Goal: Information Seeking & Learning: Learn about a topic

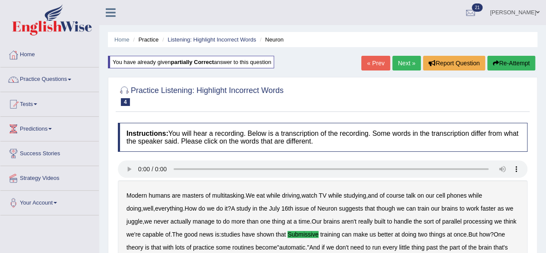
click at [401, 59] on link "Next »" at bounding box center [407, 63] width 29 height 15
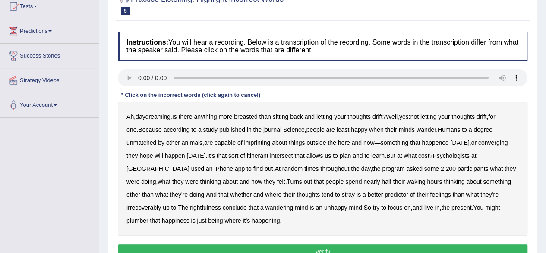
click at [249, 113] on b "breasted" at bounding box center [245, 116] width 23 height 7
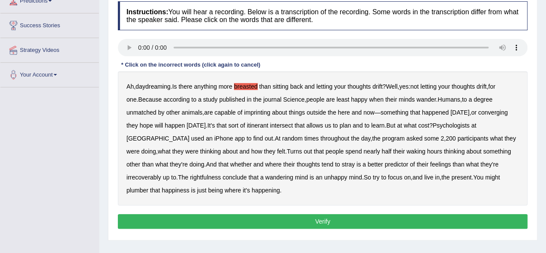
scroll to position [141, 0]
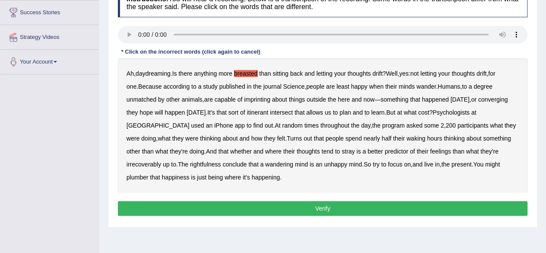
click at [326, 203] on button "Verify" at bounding box center [323, 208] width 410 height 15
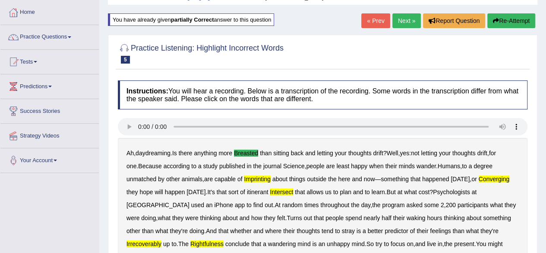
scroll to position [11, 0]
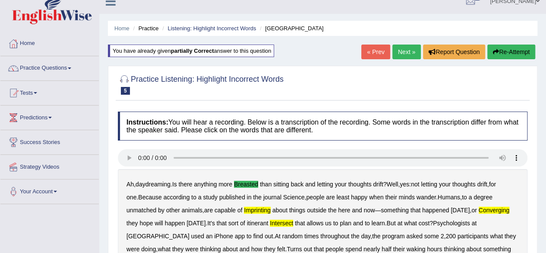
click at [513, 47] on button "Re-Attempt" at bounding box center [512, 51] width 48 height 15
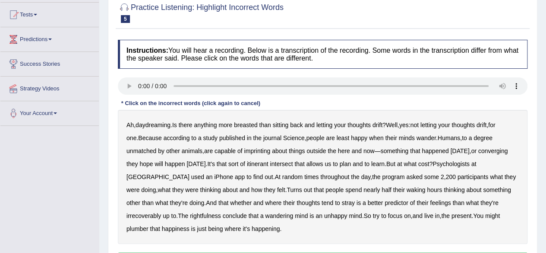
scroll to position [98, 0]
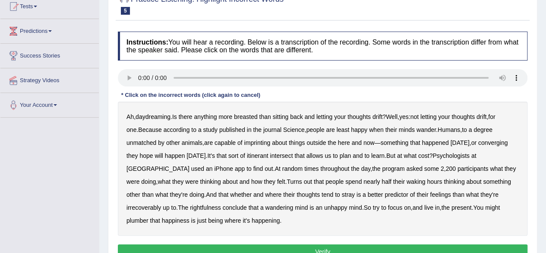
click at [247, 111] on div "Ah , daydreaming . Is there anything more breasted than sitting back and lettin…" at bounding box center [323, 168] width 410 height 134
click at [247, 114] on div "Ah , daydreaming . Is there anything more breasted than sitting back and lettin…" at bounding box center [323, 168] width 410 height 134
click at [246, 113] on b "breasted" at bounding box center [245, 116] width 23 height 7
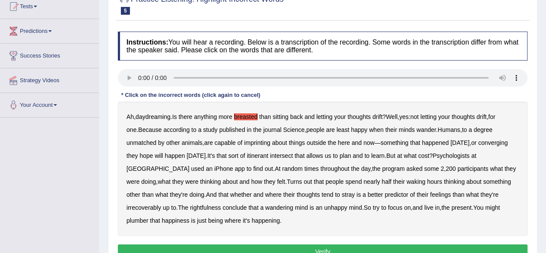
click at [270, 152] on b "intersect" at bounding box center [281, 155] width 23 height 7
click at [407, 178] on b "waking" at bounding box center [416, 181] width 19 height 7
drag, startPoint x: 331, startPoint y: 189, endPoint x: 337, endPoint y: 190, distance: 6.1
click at [334, 189] on div "Ah , daydreaming . Is there anything more breasted than sitting back and lettin…" at bounding box center [323, 168] width 410 height 134
click at [385, 191] on b "predictor" at bounding box center [396, 194] width 23 height 7
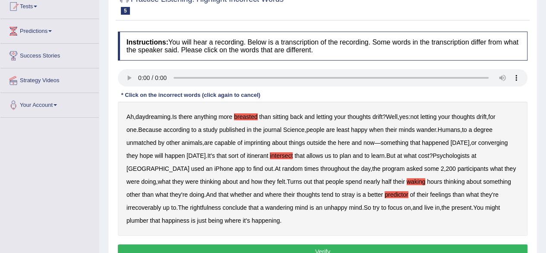
drag, startPoint x: 274, startPoint y: 203, endPoint x: 262, endPoint y: 208, distance: 12.4
click at [324, 208] on b "unhappy" at bounding box center [335, 207] width 23 height 7
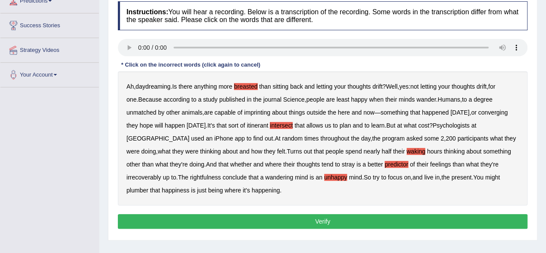
scroll to position [141, 0]
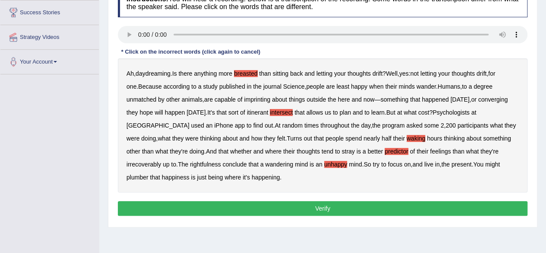
click at [324, 203] on button "Verify" at bounding box center [323, 208] width 410 height 15
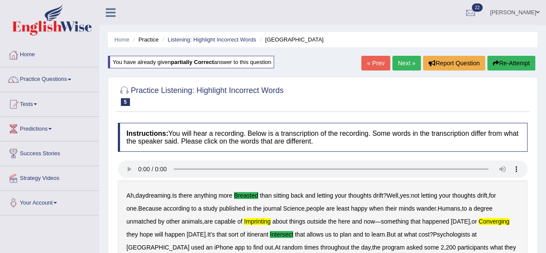
scroll to position [0, 0]
click at [400, 59] on link "Next »" at bounding box center [407, 63] width 29 height 15
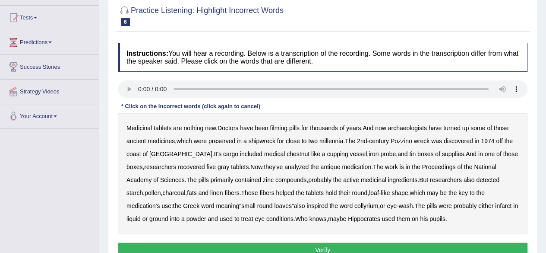
scroll to position [130, 0]
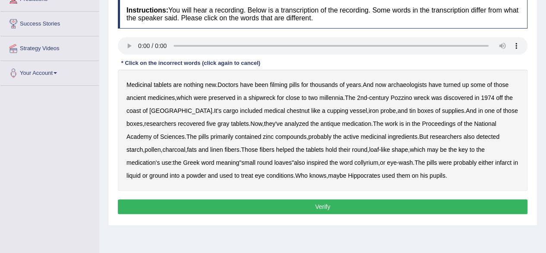
click at [277, 82] on b "filming" at bounding box center [278, 84] width 17 height 7
drag, startPoint x: 268, startPoint y: 93, endPoint x: 278, endPoint y: 88, distance: 11.2
click at [275, 89] on div "Medicinal tablets are nothing new . Doctors have been filming pills for thousan…" at bounding box center [323, 130] width 410 height 121
click at [266, 94] on b "shipwreck" at bounding box center [262, 97] width 27 height 7
click at [259, 131] on div "Medicinal tablets are nothing new . Doctors have been filming pills for thousan…" at bounding box center [323, 130] width 410 height 121
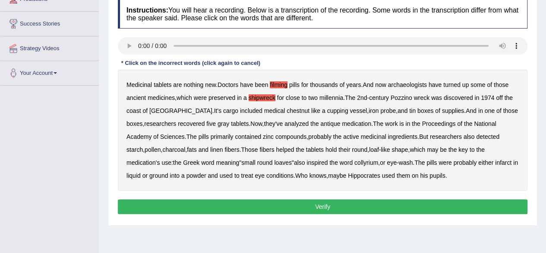
click at [276, 133] on b "compounds" at bounding box center [291, 136] width 31 height 7
drag, startPoint x: 226, startPoint y: 158, endPoint x: 232, endPoint y: 158, distance: 5.6
click at [232, 158] on div "Medicinal tablets are nothing new . Doctors have been filming pills for thousan…" at bounding box center [323, 130] width 410 height 121
click at [274, 161] on b "loaves" at bounding box center [282, 162] width 17 height 7
click at [320, 203] on button "Verify" at bounding box center [323, 206] width 410 height 15
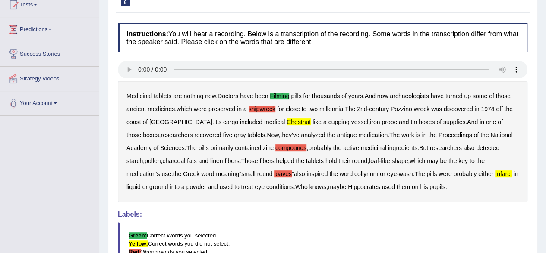
scroll to position [86, 0]
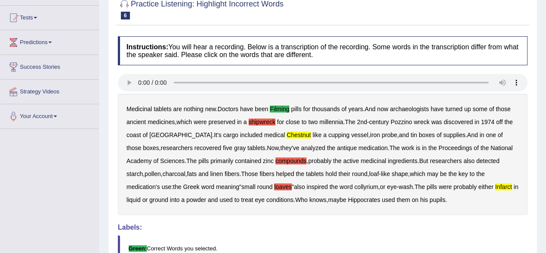
click at [260, 117] on div "Medicinal tablets are nothing new . Doctors have been filming pills for thousan…" at bounding box center [323, 154] width 410 height 121
click at [260, 120] on b "shipwreck" at bounding box center [262, 121] width 27 height 7
click at [260, 119] on b "shipwreck" at bounding box center [262, 121] width 27 height 7
click at [259, 118] on b "shipwreck" at bounding box center [262, 121] width 27 height 7
click at [260, 155] on div "Medicinal tablets are nothing new . Doctors have been filming pills for thousan…" at bounding box center [323, 154] width 410 height 121
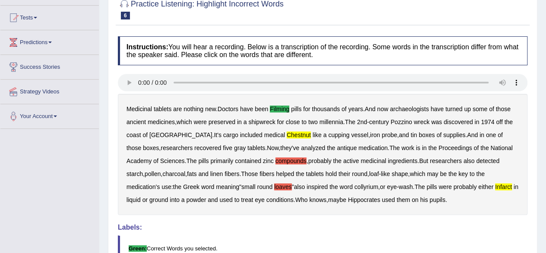
click at [276, 157] on b "compounds" at bounding box center [291, 160] width 31 height 7
click at [229, 182] on div "Medicinal tablets are nothing new . Doctors have been filming pills for thousan…" at bounding box center [323, 154] width 410 height 121
click at [229, 181] on div "Medicinal tablets are nothing new . Doctors have been filming pills for thousan…" at bounding box center [323, 154] width 410 height 121
click at [274, 183] on b "loaves" at bounding box center [282, 186] width 17 height 7
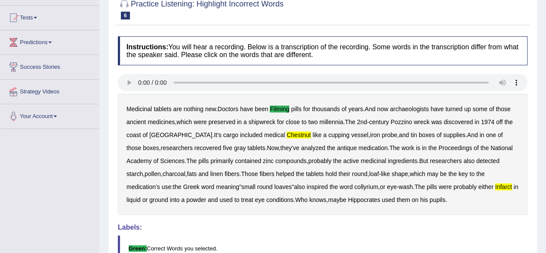
click at [274, 183] on b "loaves" at bounding box center [282, 186] width 17 height 7
click at [242, 128] on div "Medicinal tablets are nothing new . Doctors have been filming pills for thousan…" at bounding box center [323, 154] width 410 height 121
click at [287, 132] on b "chestnut" at bounding box center [299, 134] width 24 height 7
click at [495, 183] on b "infarct" at bounding box center [503, 186] width 17 height 7
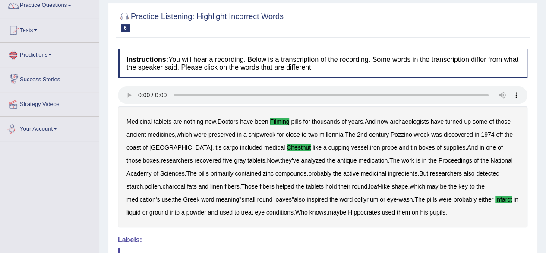
scroll to position [43, 0]
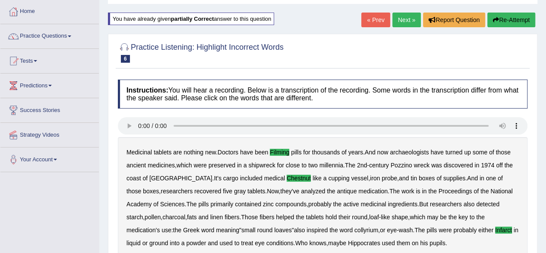
click at [402, 13] on link "Next »" at bounding box center [407, 20] width 29 height 15
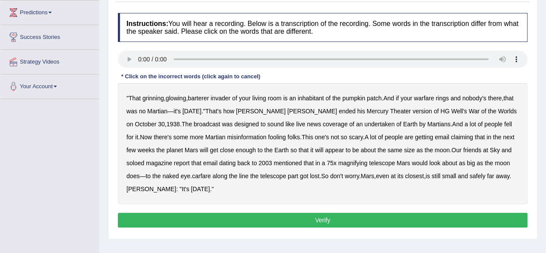
scroll to position [130, 0]
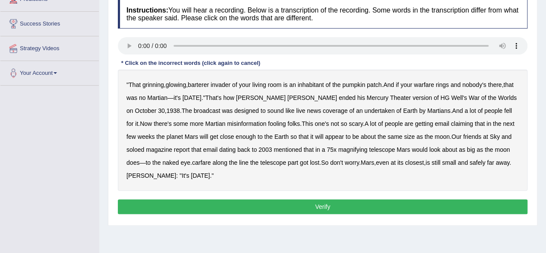
click at [169, 92] on div "" That grinning , glowing , barterer invader of your living room is an inhabita…" at bounding box center [323, 130] width 410 height 121
click at [168, 94] on b "Martian" at bounding box center [157, 97] width 20 height 7
drag, startPoint x: 339, startPoint y: 107, endPoint x: 346, endPoint y: 101, distance: 9.3
click at [346, 102] on div "" That grinning , glowing , barterer invader of your living room is an inhabita…" at bounding box center [323, 130] width 410 height 121
click at [364, 108] on b "undertaken" at bounding box center [379, 110] width 30 height 7
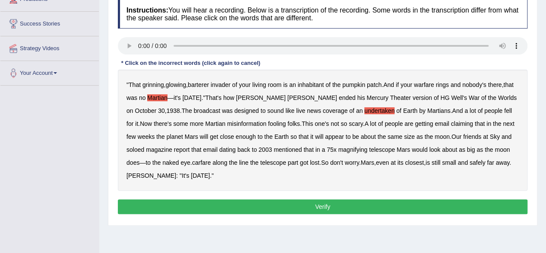
click at [325, 200] on button "Verify" at bounding box center [323, 206] width 410 height 15
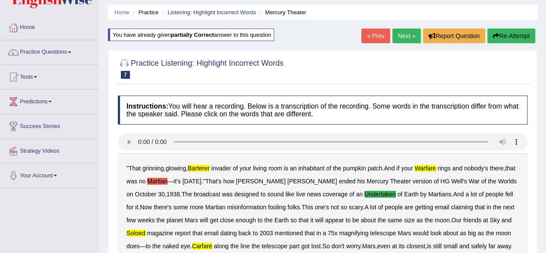
scroll to position [0, 0]
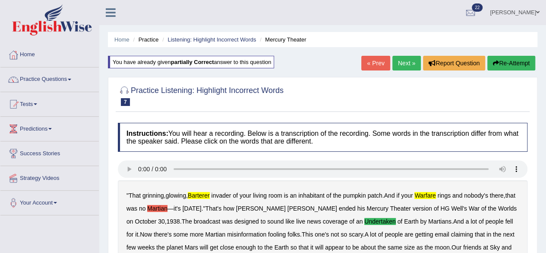
click at [404, 58] on link "Next »" at bounding box center [407, 63] width 29 height 15
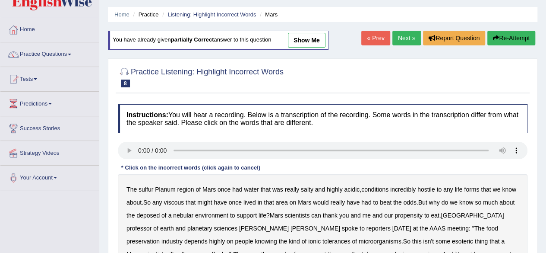
scroll to position [43, 0]
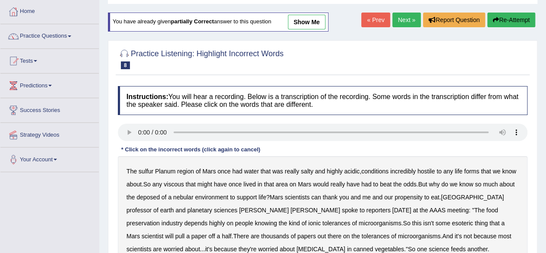
click at [249, 168] on b "water" at bounding box center [251, 171] width 15 height 7
click at [252, 181] on b "lived" at bounding box center [250, 184] width 13 height 7
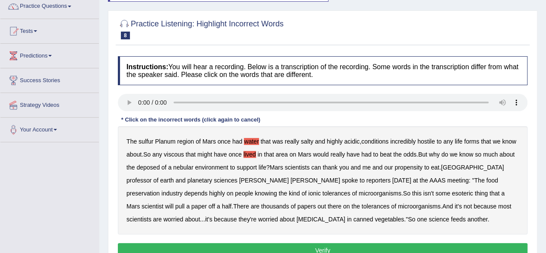
scroll to position [86, 0]
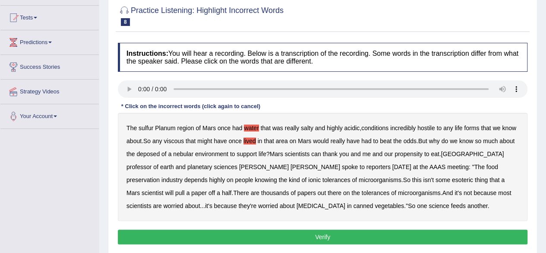
click at [452, 176] on b "esoteric" at bounding box center [462, 179] width 21 height 7
click at [321, 229] on button "Verify" at bounding box center [323, 236] width 410 height 15
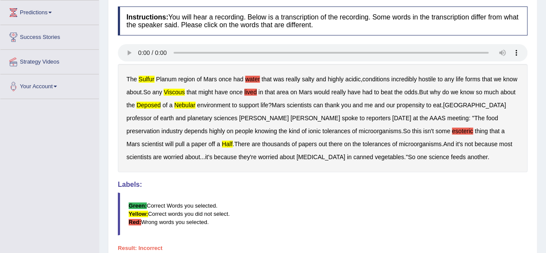
scroll to position [130, 0]
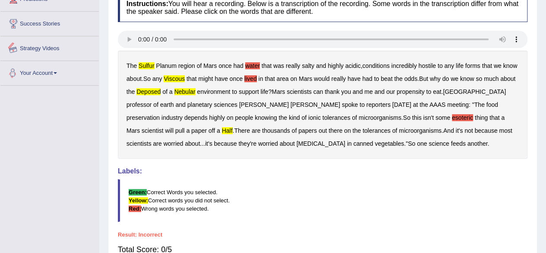
click at [40, 39] on link "Strategy Videos" at bounding box center [49, 47] width 98 height 22
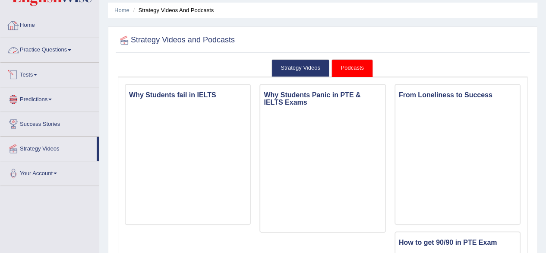
scroll to position [43, 0]
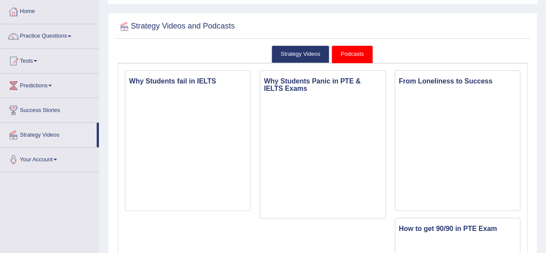
click at [35, 31] on link "Practice Questions" at bounding box center [49, 35] width 98 height 22
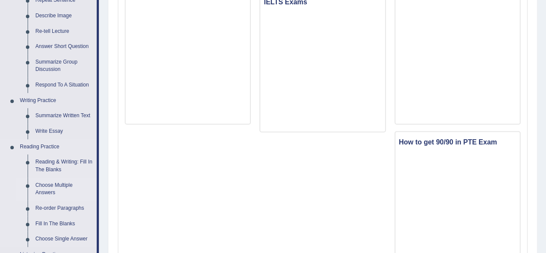
scroll to position [173, 0]
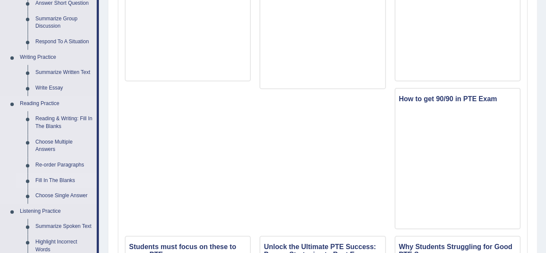
click at [57, 176] on link "Fill In The Blanks" at bounding box center [64, 181] width 65 height 16
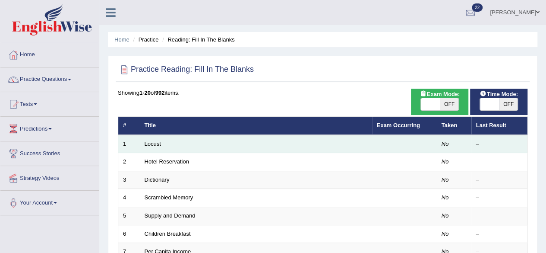
click at [172, 138] on td "Locust" at bounding box center [256, 144] width 232 height 18
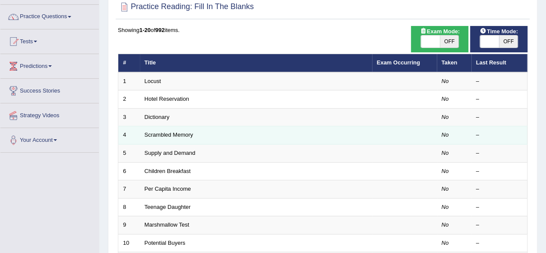
scroll to position [43, 0]
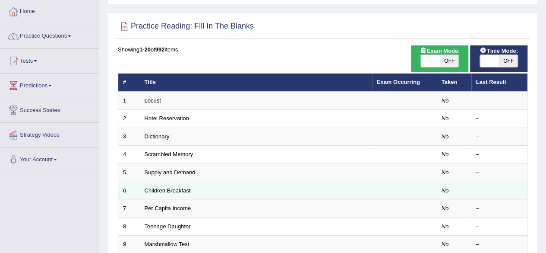
click at [212, 184] on td "Children Breakfast" at bounding box center [256, 190] width 232 height 18
click at [213, 187] on td "Children Breakfast" at bounding box center [256, 190] width 232 height 18
click at [161, 187] on link "Children Breakfast" at bounding box center [168, 190] width 46 height 6
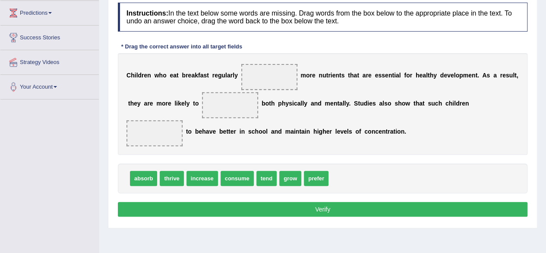
scroll to position [130, 0]
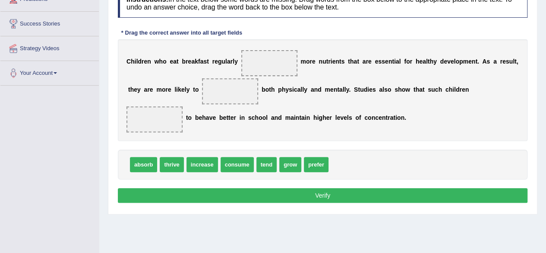
click at [190, 161] on span "increase" at bounding box center [203, 164] width 32 height 15
click at [199, 162] on span "increase" at bounding box center [203, 164] width 32 height 15
drag, startPoint x: 199, startPoint y: 162, endPoint x: 260, endPoint y: 63, distance: 117.0
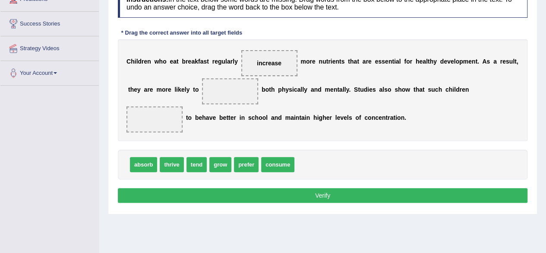
drag, startPoint x: 273, startPoint y: 58, endPoint x: 256, endPoint y: 62, distance: 17.2
click at [255, 63] on span "increase" at bounding box center [269, 63] width 56 height 26
drag, startPoint x: 260, startPoint y: 57, endPoint x: 285, endPoint y: 45, distance: 27.0
click at [290, 51] on span "increase" at bounding box center [269, 63] width 56 height 26
drag, startPoint x: 263, startPoint y: 55, endPoint x: 254, endPoint y: 51, distance: 9.7
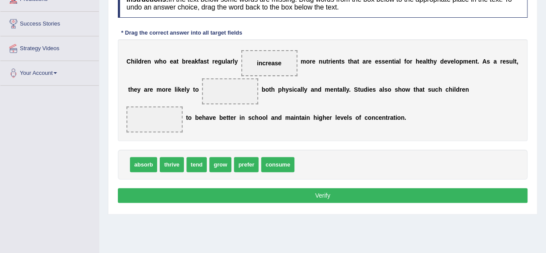
click at [261, 57] on span "increase" at bounding box center [269, 63] width 56 height 26
drag, startPoint x: 263, startPoint y: 60, endPoint x: 222, endPoint y: 84, distance: 47.2
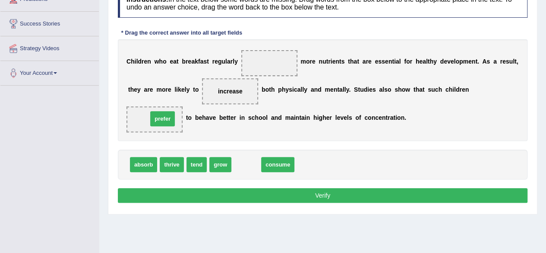
drag, startPoint x: 249, startPoint y: 163, endPoint x: 165, endPoint y: 116, distance: 95.9
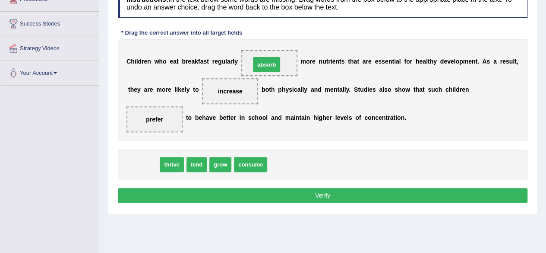
drag, startPoint x: 145, startPoint y: 160, endPoint x: 269, endPoint y: 56, distance: 162.5
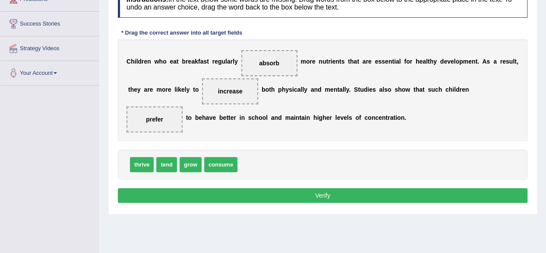
click at [320, 188] on button "Verify" at bounding box center [323, 195] width 410 height 15
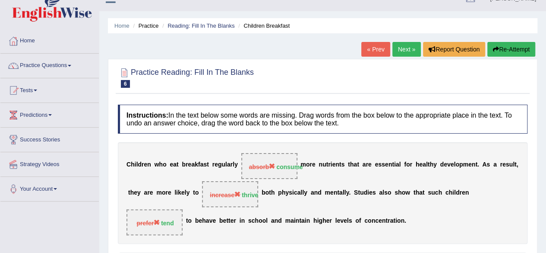
scroll to position [0, 0]
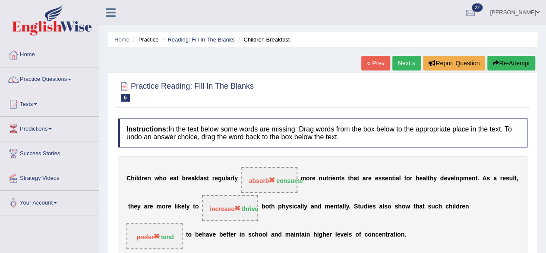
click at [225, 95] on div "Practice Reading: Fill In The Blanks 6 Children Breakfast Instructions: In the …" at bounding box center [323, 211] width 430 height 276
click at [402, 57] on link "Next »" at bounding box center [407, 63] width 29 height 15
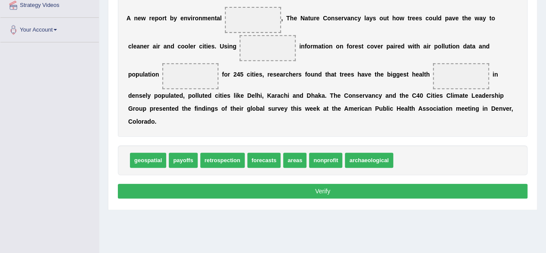
scroll to position [130, 0]
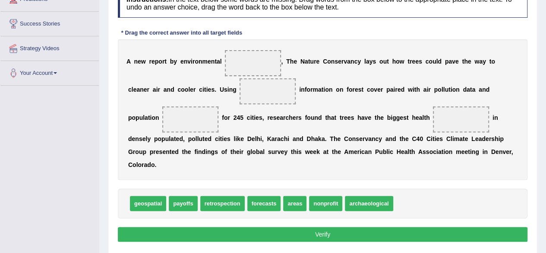
click at [50, 32] on li "Success Stories" at bounding box center [49, 24] width 98 height 25
click at [50, 33] on li "Success Stories" at bounding box center [49, 24] width 98 height 25
drag, startPoint x: 321, startPoint y: 228, endPoint x: 320, endPoint y: 224, distance: 4.8
click at [322, 228] on button "Verify" at bounding box center [323, 234] width 410 height 15
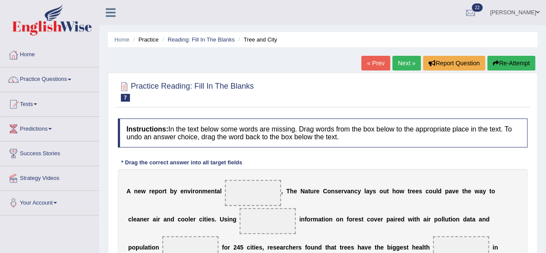
scroll to position [0, 0]
click at [50, 76] on link "Practice Questions" at bounding box center [49, 78] width 98 height 22
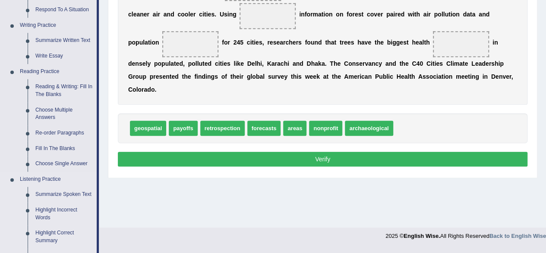
scroll to position [216, 0]
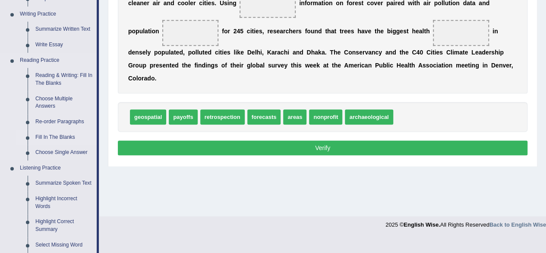
click at [50, 134] on link "Fill In The Blanks" at bounding box center [64, 138] width 65 height 16
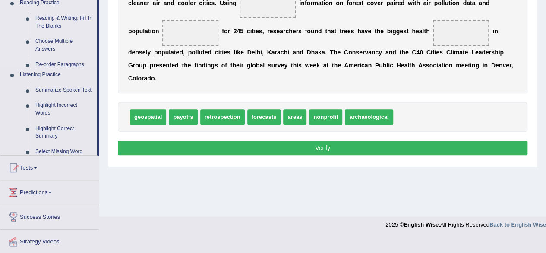
scroll to position [154, 0]
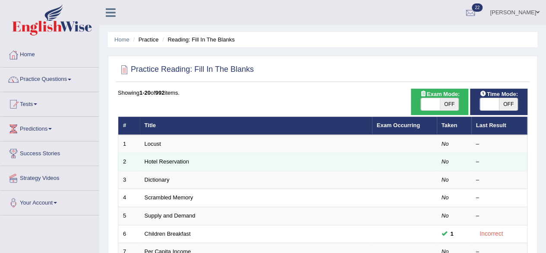
click at [282, 160] on td "Hotel Reservation" at bounding box center [256, 162] width 232 height 18
click at [284, 159] on td "Hotel Reservation" at bounding box center [256, 162] width 232 height 18
click at [157, 158] on link "Hotel Reservation" at bounding box center [167, 161] width 44 height 6
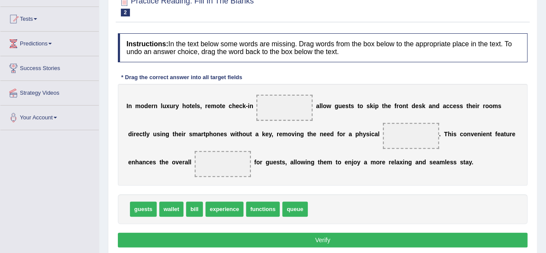
scroll to position [86, 0]
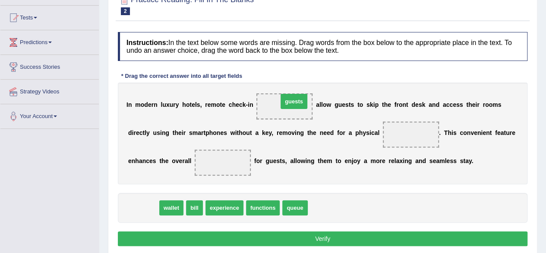
drag, startPoint x: 138, startPoint y: 203, endPoint x: 283, endPoint y: 105, distance: 175.6
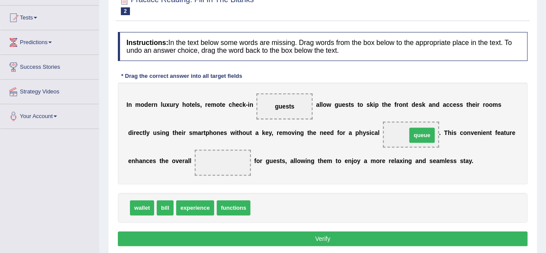
drag, startPoint x: 262, startPoint y: 204, endPoint x: 418, endPoint y: 132, distance: 172.2
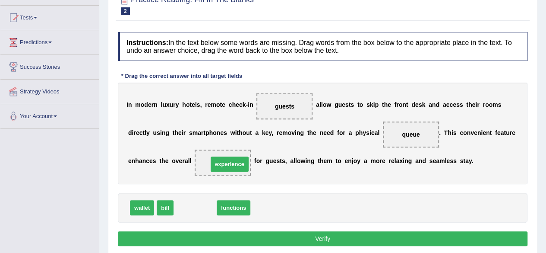
drag, startPoint x: 192, startPoint y: 203, endPoint x: 224, endPoint y: 161, distance: 53.4
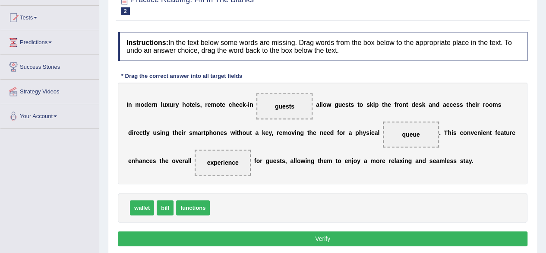
click at [320, 234] on button "Verify" at bounding box center [323, 238] width 410 height 15
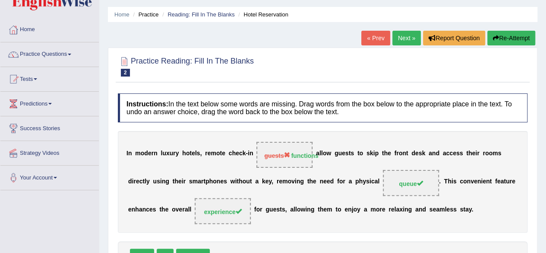
scroll to position [43, 0]
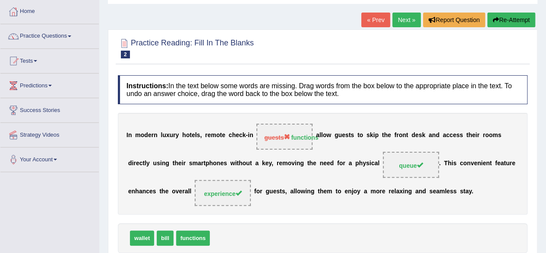
click at [400, 13] on link "Next »" at bounding box center [407, 20] width 29 height 15
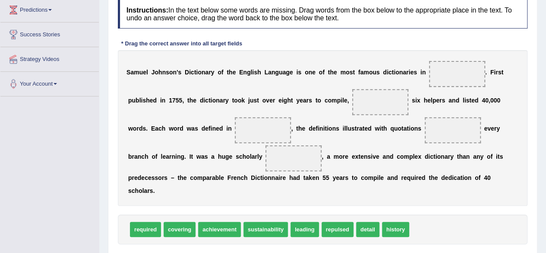
scroll to position [130, 0]
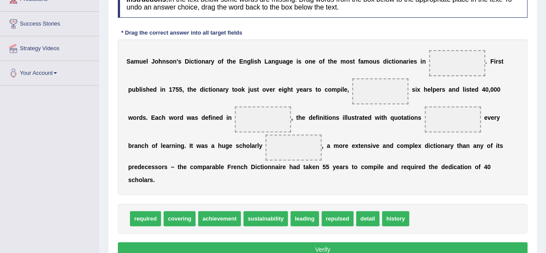
click at [225, 211] on span "achievement" at bounding box center [219, 218] width 43 height 15
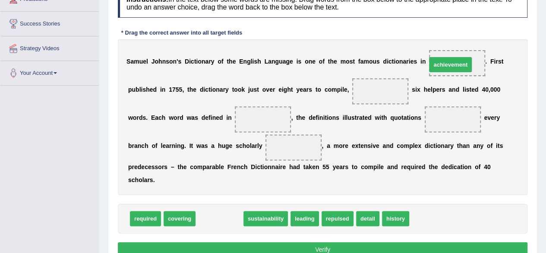
drag, startPoint x: 225, startPoint y: 211, endPoint x: 457, endPoint y: 57, distance: 278.3
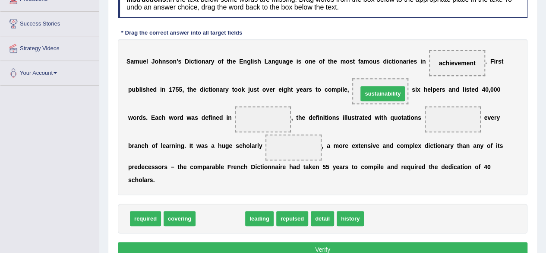
drag, startPoint x: 206, startPoint y: 215, endPoint x: 370, endPoint y: 89, distance: 206.0
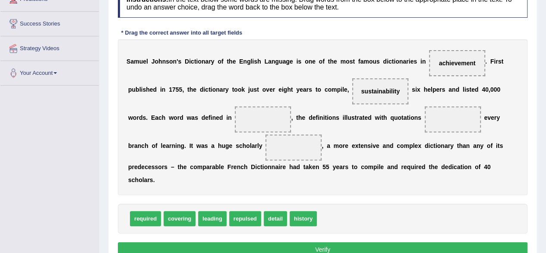
drag, startPoint x: 387, startPoint y: 83, endPoint x: 380, endPoint y: 91, distance: 10.4
click at [377, 111] on div "S a m u e l J o h n s o n ' s D i c t i o n a r y o f t h e E n g l i s h L a n…" at bounding box center [323, 116] width 410 height 155
drag, startPoint x: 378, startPoint y: 88, endPoint x: 342, endPoint y: 212, distance: 129.5
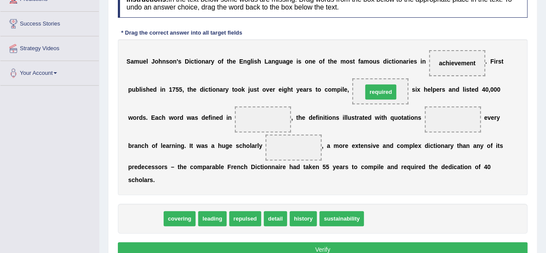
drag, startPoint x: 139, startPoint y: 213, endPoint x: 370, endPoint y: 86, distance: 263.2
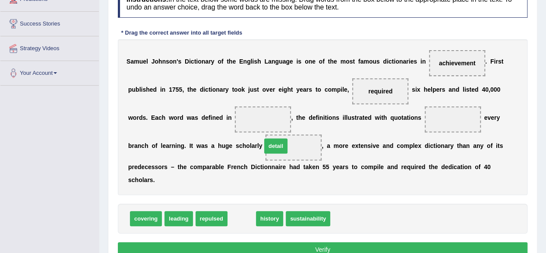
drag, startPoint x: 239, startPoint y: 215, endPoint x: 272, endPoint y: 141, distance: 81.2
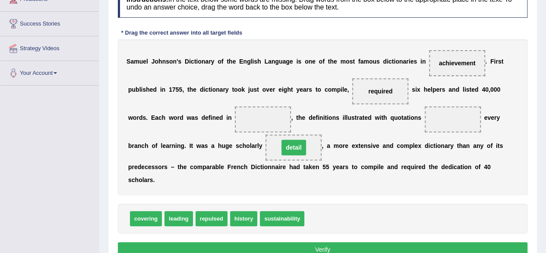
click at [267, 115] on span at bounding box center [263, 119] width 56 height 26
drag, startPoint x: 299, startPoint y: 143, endPoint x: 268, endPoint y: 116, distance: 41.3
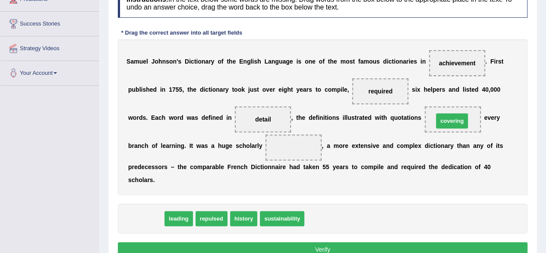
drag, startPoint x: 146, startPoint y: 216, endPoint x: 453, endPoint y: 118, distance: 321.3
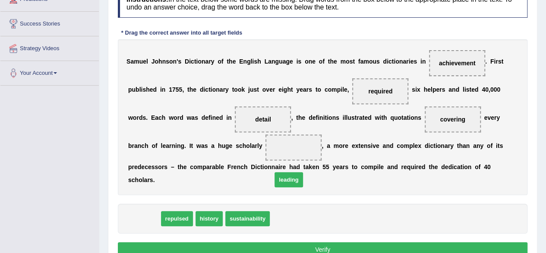
drag, startPoint x: 146, startPoint y: 214, endPoint x: 314, endPoint y: 164, distance: 175.0
click at [303, 172] on span "leading" at bounding box center [289, 179] width 29 height 15
drag, startPoint x: 314, startPoint y: 164, endPoint x: 317, endPoint y: 146, distance: 18.5
click at [317, 146] on div "S a m u e l J o h n s o n ' s D i c t i o n a r y o f t h e E n g l i s h L a n…" at bounding box center [323, 116] width 410 height 155
drag, startPoint x: 145, startPoint y: 212, endPoint x: 294, endPoint y: 142, distance: 164.6
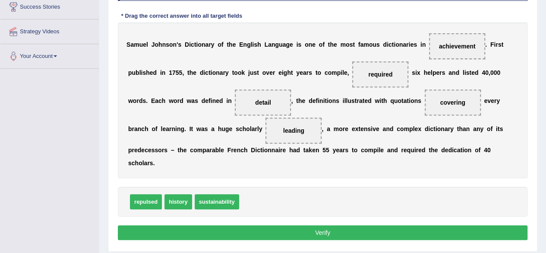
scroll to position [173, 0]
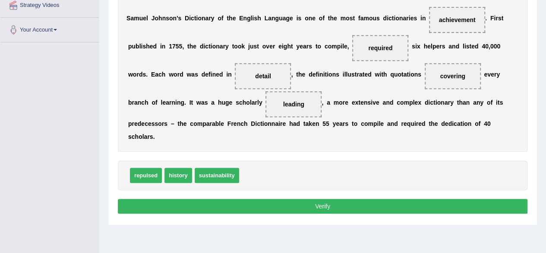
click at [322, 203] on button "Verify" at bounding box center [323, 206] width 410 height 15
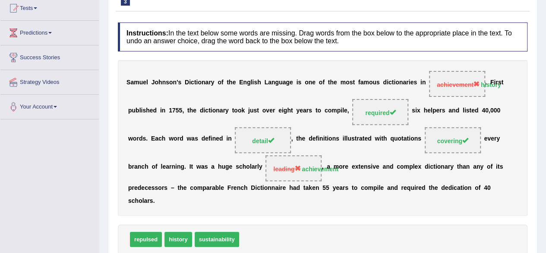
scroll to position [0, 0]
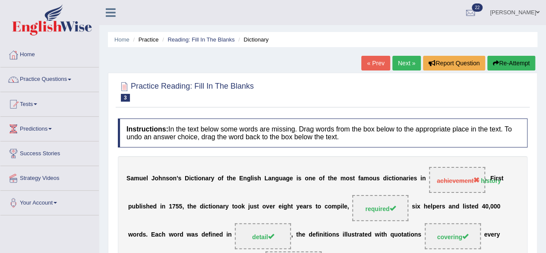
click at [398, 56] on link "Next »" at bounding box center [407, 63] width 29 height 15
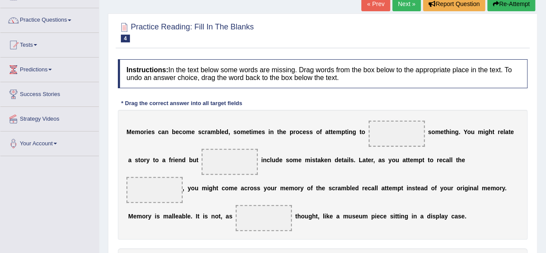
scroll to position [86, 0]
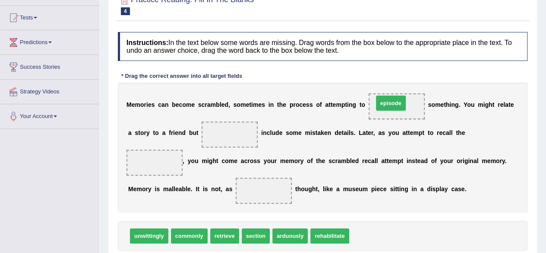
drag, startPoint x: 367, startPoint y: 232, endPoint x: 390, endPoint y: 98, distance: 136.2
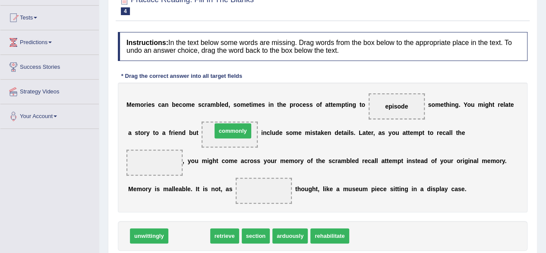
drag, startPoint x: 198, startPoint y: 233, endPoint x: 238, endPoint y: 133, distance: 107.7
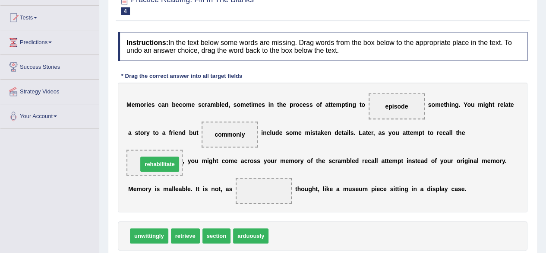
drag, startPoint x: 287, startPoint y: 231, endPoint x: 156, endPoint y: 160, distance: 149.2
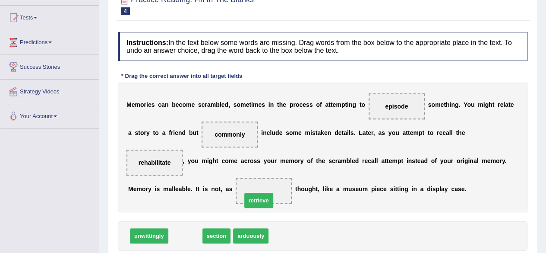
drag, startPoint x: 188, startPoint y: 234, endPoint x: 263, endPoint y: 195, distance: 84.6
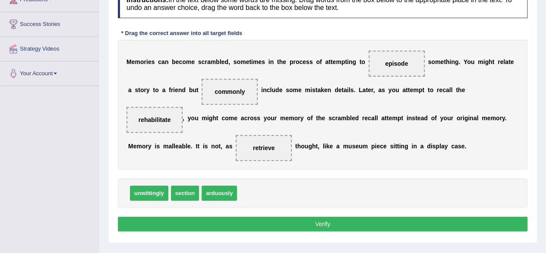
scroll to position [130, 0]
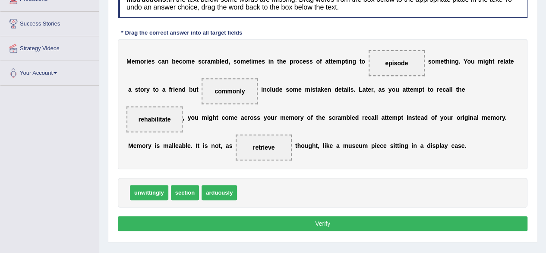
click at [322, 216] on button "Verify" at bounding box center [323, 223] width 410 height 15
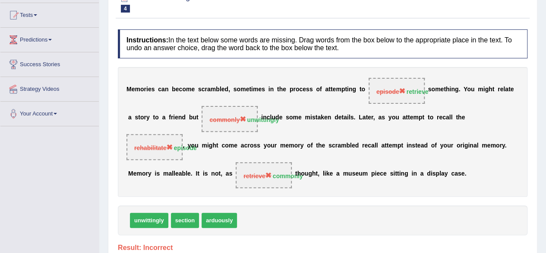
scroll to position [0, 0]
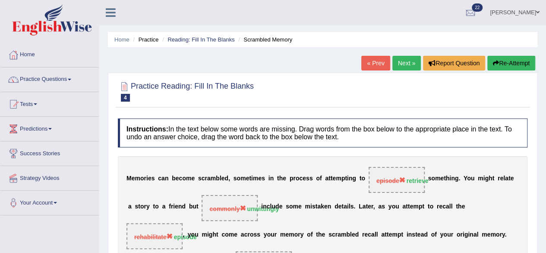
click at [405, 59] on link "Next »" at bounding box center [407, 63] width 29 height 15
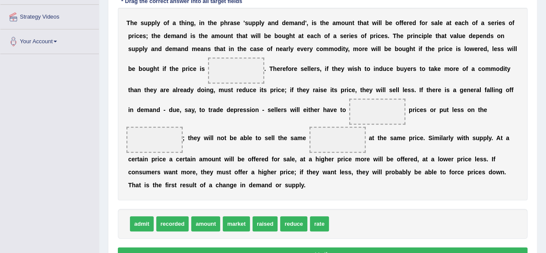
scroll to position [173, 0]
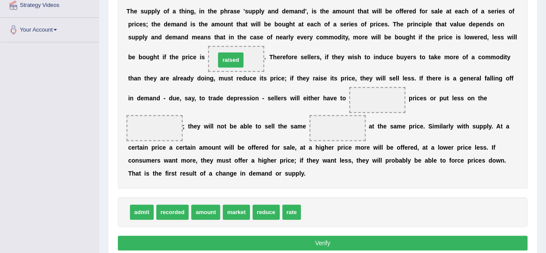
drag, startPoint x: 317, startPoint y: 210, endPoint x: 231, endPoint y: 58, distance: 174.4
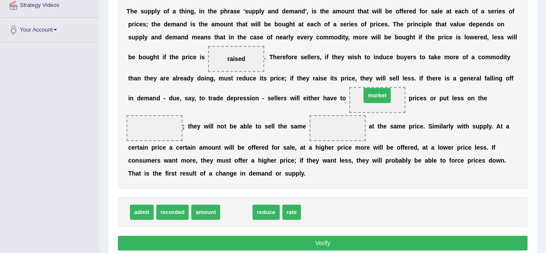
drag, startPoint x: 234, startPoint y: 211, endPoint x: 371, endPoint y: 96, distance: 179.0
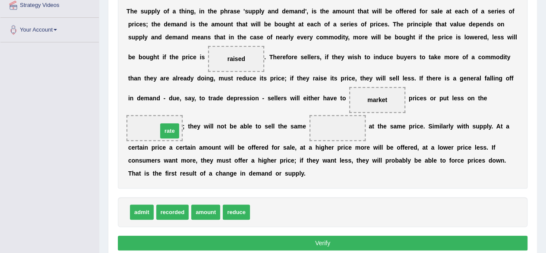
drag, startPoint x: 261, startPoint y: 209, endPoint x: 155, endPoint y: 125, distance: 134.9
drag, startPoint x: 157, startPoint y: 122, endPoint x: 63, endPoint y: 76, distance: 104.5
click at [132, 111] on div "T h e s u p p l y o f a t h i n g , i n t h e p h r a s e ' s u p p l y a n d d…" at bounding box center [323, 92] width 410 height 192
drag, startPoint x: 153, startPoint y: 124, endPoint x: 257, endPoint y: 203, distance: 130.9
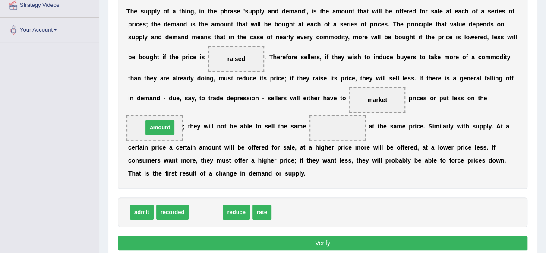
drag, startPoint x: 199, startPoint y: 210, endPoint x: 153, endPoint y: 126, distance: 96.2
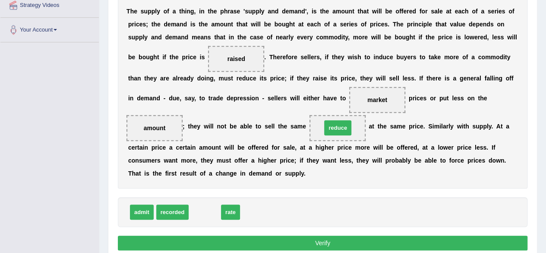
drag, startPoint x: 207, startPoint y: 206, endPoint x: 340, endPoint y: 122, distance: 157.4
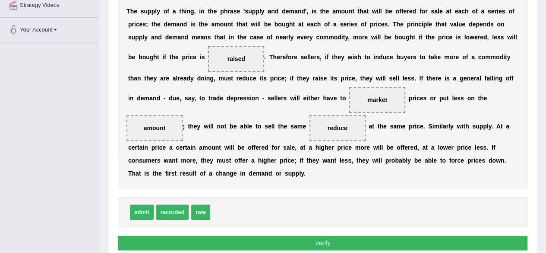
drag, startPoint x: 337, startPoint y: 123, endPoint x: 331, endPoint y: 123, distance: 5.6
click at [331, 123] on span "reduce" at bounding box center [338, 128] width 56 height 26
drag, startPoint x: 331, startPoint y: 123, endPoint x: 327, endPoint y: 126, distance: 4.7
click at [324, 129] on span "reduce" at bounding box center [338, 128] width 56 height 26
click at [331, 125] on span "reduce" at bounding box center [338, 128] width 56 height 26
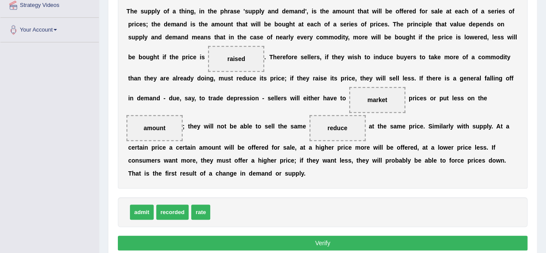
click at [331, 123] on span "reduce" at bounding box center [338, 128] width 56 height 26
click at [331, 125] on span "reduce" at bounding box center [338, 127] width 20 height 7
drag, startPoint x: 334, startPoint y: 126, endPoint x: 336, endPoint y: 121, distance: 5.1
click at [336, 122] on span "reduce" at bounding box center [338, 128] width 56 height 26
click at [333, 124] on span "reduce" at bounding box center [338, 127] width 20 height 7
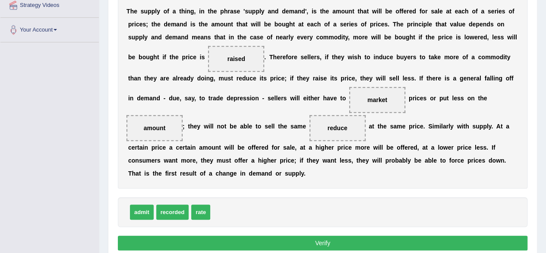
click at [333, 124] on span "reduce" at bounding box center [338, 127] width 20 height 7
drag, startPoint x: 333, startPoint y: 123, endPoint x: 341, endPoint y: 127, distance: 8.3
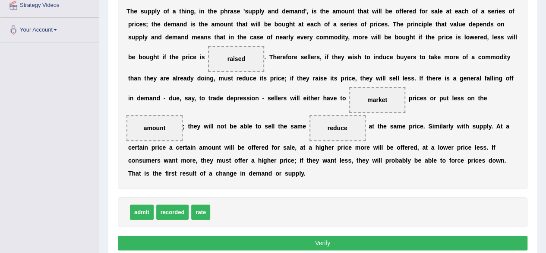
click at [341, 127] on span "reduce" at bounding box center [338, 128] width 56 height 26
drag, startPoint x: 336, startPoint y: 125, endPoint x: 330, endPoint y: 122, distance: 6.6
click at [326, 140] on div "T h e s u p p l y o f a t h i n g , i n t h e p h r a s e ' s u p p l y a n d d…" at bounding box center [323, 92] width 410 height 192
click at [336, 125] on span "reduce" at bounding box center [338, 128] width 56 height 26
click at [339, 124] on span "reduce" at bounding box center [338, 127] width 20 height 7
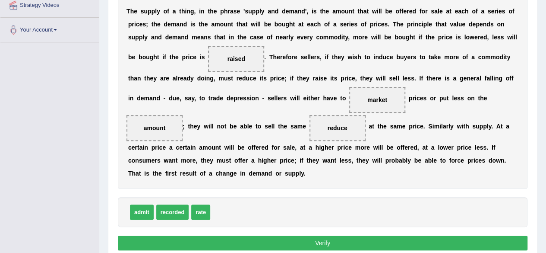
click at [338, 123] on span "reduce" at bounding box center [338, 128] width 56 height 26
click at [338, 124] on span "reduce" at bounding box center [338, 128] width 56 height 26
click at [337, 124] on span "reduce" at bounding box center [338, 127] width 20 height 7
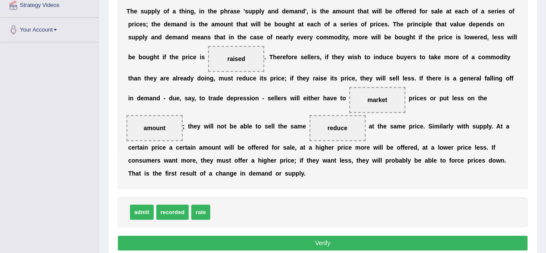
click at [337, 124] on span "reduce" at bounding box center [338, 127] width 20 height 7
click at [338, 123] on span "reduce" at bounding box center [338, 128] width 56 height 26
click at [336, 124] on span "reduce" at bounding box center [338, 128] width 29 height 16
drag, startPoint x: 338, startPoint y: 123, endPoint x: 320, endPoint y: 152, distance: 33.6
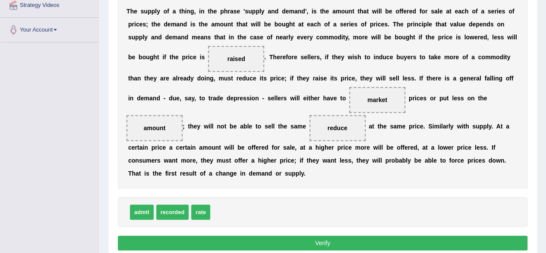
click at [320, 154] on div "T h e s u p p l y o f a t h i n g , i n t h e p h r a s e ' s u p p l y a n d d…" at bounding box center [323, 92] width 410 height 192
drag, startPoint x: 339, startPoint y: 131, endPoint x: 320, endPoint y: 136, distance: 19.7
click at [328, 152] on div "T h e s u p p l y o f a t h i n g , i n t h e p h r a s e ' s u p p l y a n d d…" at bounding box center [323, 92] width 410 height 192
drag, startPoint x: 336, startPoint y: 124, endPoint x: 333, endPoint y: 136, distance: 12.4
click at [333, 136] on span "reduce" at bounding box center [338, 128] width 56 height 26
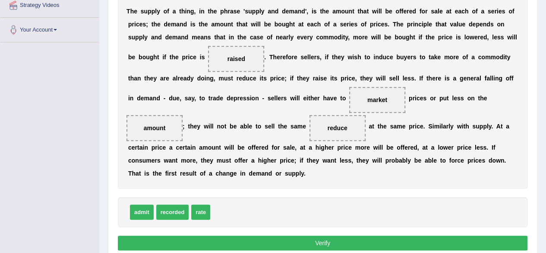
click at [337, 130] on span "reduce" at bounding box center [338, 127] width 20 height 7
drag, startPoint x: 339, startPoint y: 127, endPoint x: 259, endPoint y: 199, distance: 107.6
drag, startPoint x: 154, startPoint y: 124, endPoint x: 345, endPoint y: 128, distance: 191.3
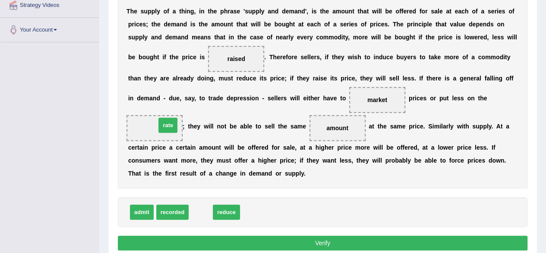
drag, startPoint x: 197, startPoint y: 208, endPoint x: 163, endPoint y: 122, distance: 92.3
click at [324, 239] on button "Verify" at bounding box center [323, 242] width 410 height 15
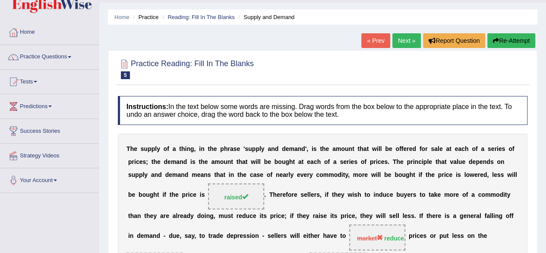
scroll to position [0, 0]
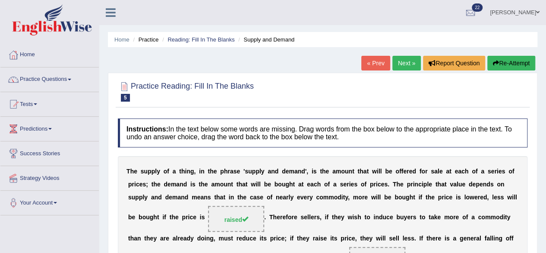
click at [403, 57] on link "Next »" at bounding box center [407, 63] width 29 height 15
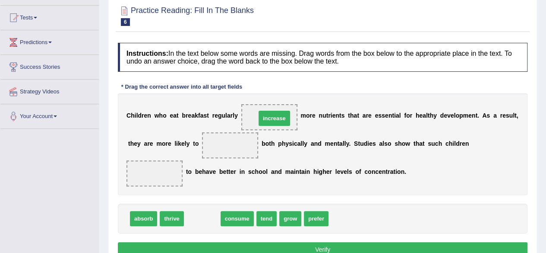
drag, startPoint x: 197, startPoint y: 217, endPoint x: 269, endPoint y: 117, distance: 123.5
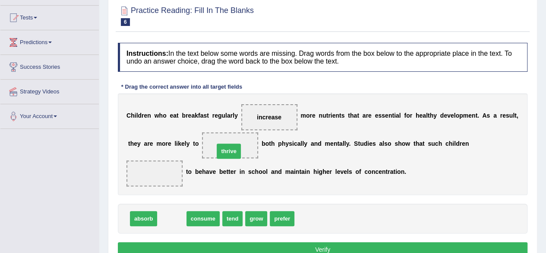
drag, startPoint x: 171, startPoint y: 216, endPoint x: 230, endPoint y: 148, distance: 90.0
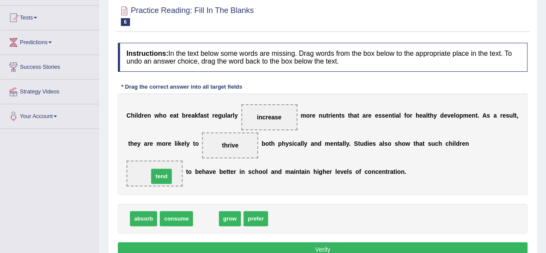
drag, startPoint x: 206, startPoint y: 215, endPoint x: 157, endPoint y: 172, distance: 65.2
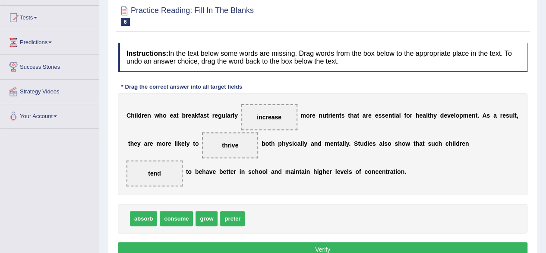
click at [320, 242] on button "Verify" at bounding box center [323, 249] width 410 height 15
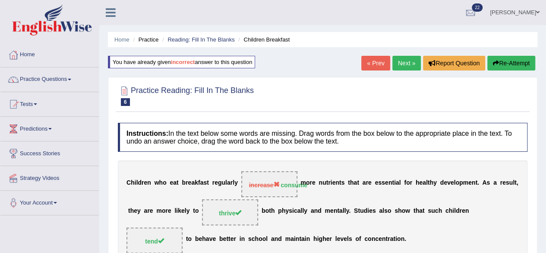
click at [398, 60] on link "Next »" at bounding box center [407, 63] width 29 height 15
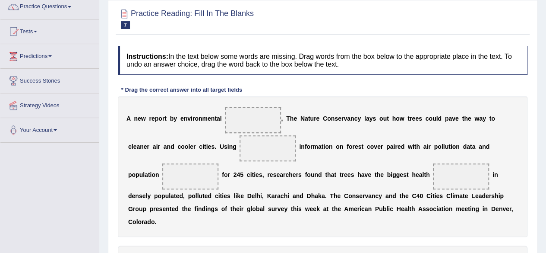
scroll to position [86, 0]
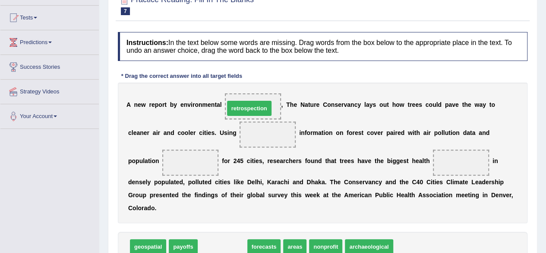
drag, startPoint x: 209, startPoint y: 246, endPoint x: 236, endPoint y: 107, distance: 141.2
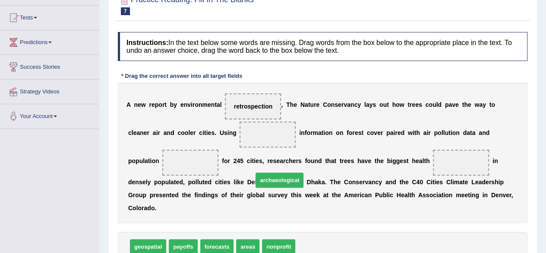
drag, startPoint x: 314, startPoint y: 244, endPoint x: 260, endPoint y: 158, distance: 102.1
click at [261, 172] on span "archaeological" at bounding box center [280, 179] width 48 height 15
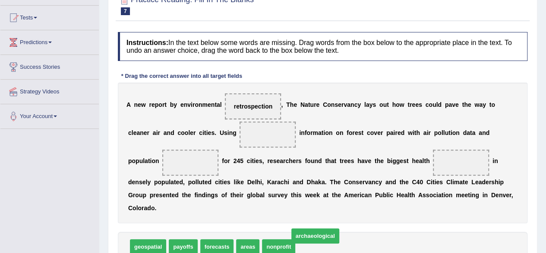
drag, startPoint x: 257, startPoint y: 139, endPoint x: 215, endPoint y: 253, distance: 120.8
click at [215, 252] on div "Instructions: In the text below some words are missing. Drag words from the box…" at bounding box center [323, 160] width 414 height 264
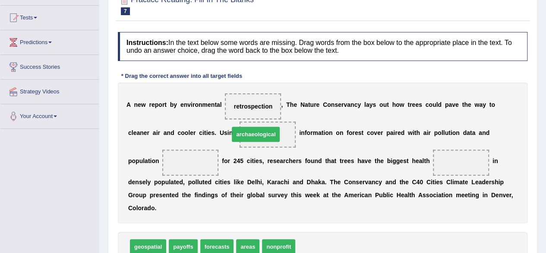
drag, startPoint x: 331, startPoint y: 240, endPoint x: 263, endPoint y: 125, distance: 133.2
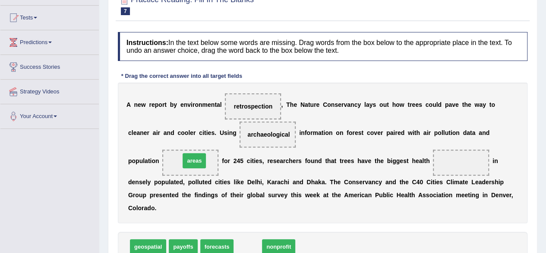
drag, startPoint x: 243, startPoint y: 244, endPoint x: 189, endPoint y: 158, distance: 101.2
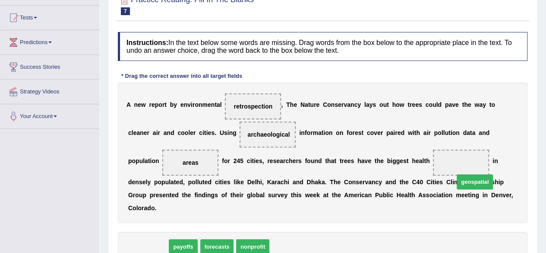
drag, startPoint x: 141, startPoint y: 239, endPoint x: 466, endPoint y: 167, distance: 332.5
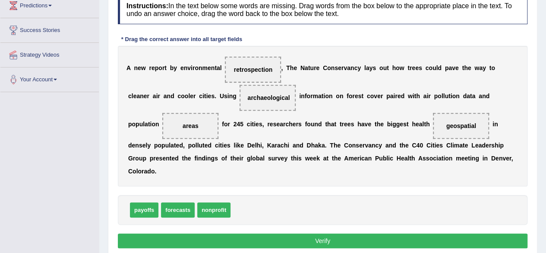
scroll to position [173, 0]
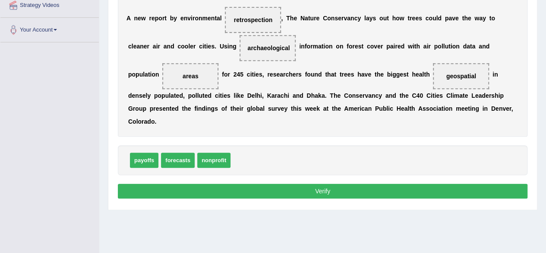
click at [323, 184] on button "Verify" at bounding box center [323, 191] width 410 height 15
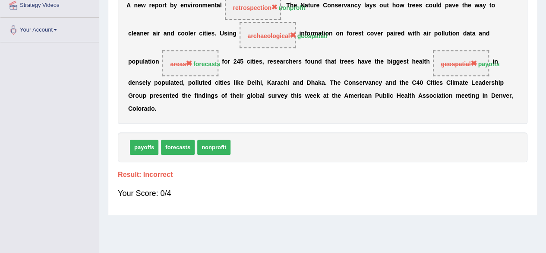
drag, startPoint x: 458, startPoint y: 59, endPoint x: 285, endPoint y: 32, distance: 174.9
click at [284, 31] on div "A n e w r e p o r t b y e n v i r o n m e n t a l retrospection nonprofit , T h…" at bounding box center [323, 53] width 410 height 140
click at [286, 33] on span "archaeological" at bounding box center [271, 35] width 48 height 7
drag, startPoint x: 284, startPoint y: 29, endPoint x: 184, endPoint y: 13, distance: 101.0
click at [282, 29] on span "archaeological geospatial" at bounding box center [268, 35] width 56 height 26
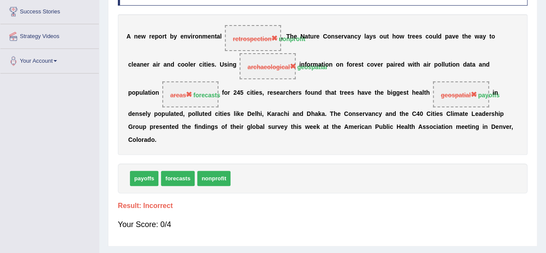
scroll to position [28, 0]
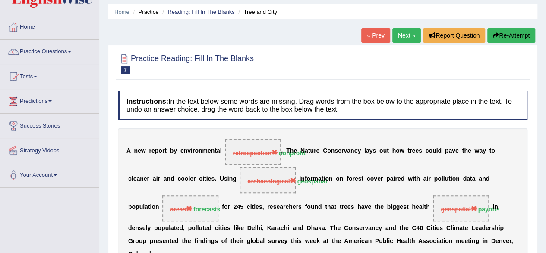
click at [404, 29] on link "Next »" at bounding box center [407, 35] width 29 height 15
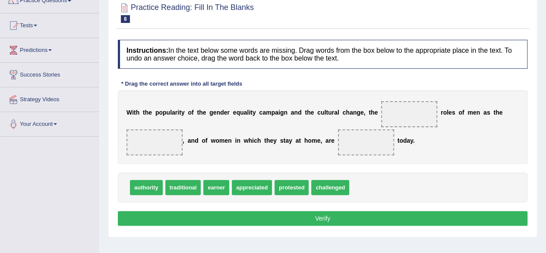
scroll to position [86, 0]
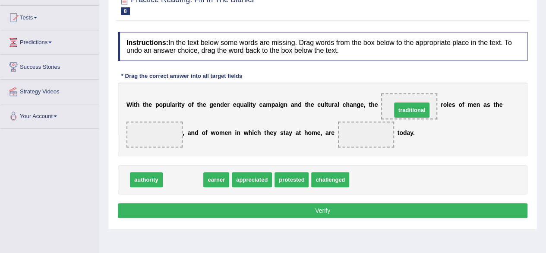
drag, startPoint x: 175, startPoint y: 175, endPoint x: 403, endPoint y: 105, distance: 238.5
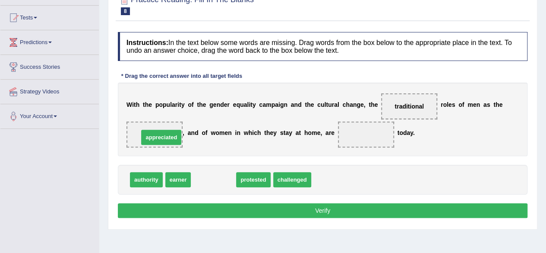
drag, startPoint x: 208, startPoint y: 172, endPoint x: 154, endPoint y: 127, distance: 70.5
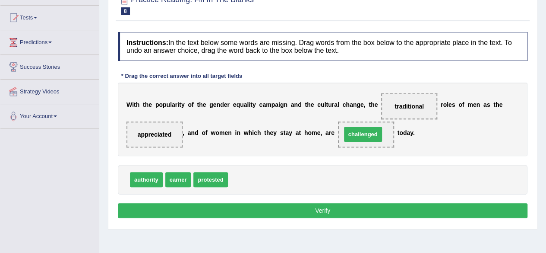
drag, startPoint x: 240, startPoint y: 176, endPoint x: 353, endPoint y: 132, distance: 121.6
click at [323, 204] on button "Verify" at bounding box center [323, 210] width 410 height 15
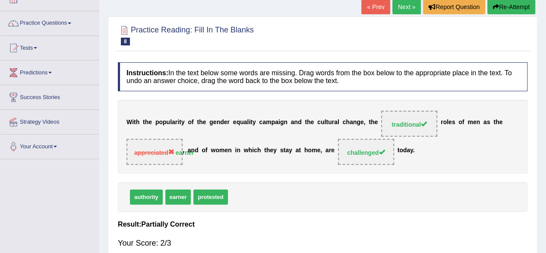
scroll to position [43, 0]
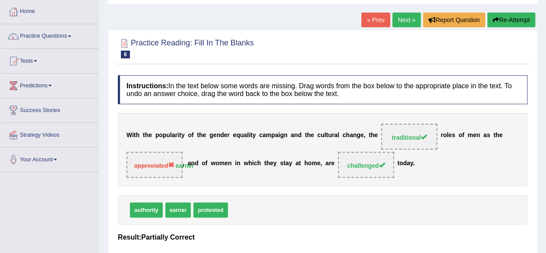
click at [399, 19] on link "Next »" at bounding box center [407, 20] width 29 height 15
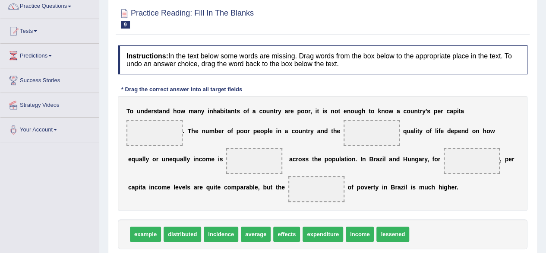
scroll to position [86, 0]
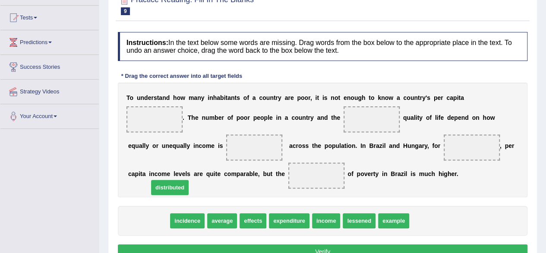
drag, startPoint x: 152, startPoint y: 216, endPoint x: 178, endPoint y: 144, distance: 76.6
click at [178, 180] on span "distributed" at bounding box center [170, 187] width 38 height 15
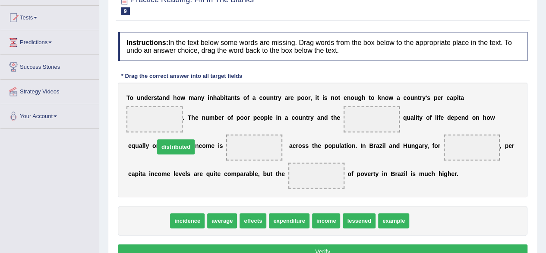
drag, startPoint x: 178, startPoint y: 144, endPoint x: 162, endPoint y: 124, distance: 25.8
click at [177, 143] on div "Instructions: In the text below some words are missing. Drag words from the box…" at bounding box center [323, 147] width 414 height 238
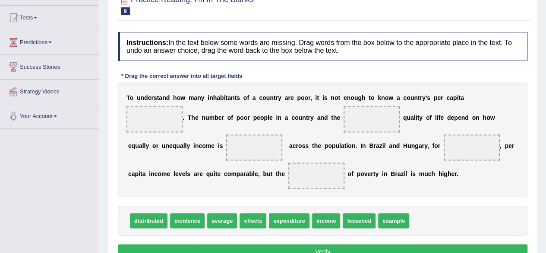
drag, startPoint x: 146, startPoint y: 96, endPoint x: 143, endPoint y: 106, distance: 10.1
click at [143, 104] on div "T o u n d e r s t a n d h o w m a n y i n h a b i t a n t s o f a c o u n t r y…" at bounding box center [323, 139] width 410 height 114
drag, startPoint x: 388, startPoint y: 216, endPoint x: 141, endPoint y: 116, distance: 267.1
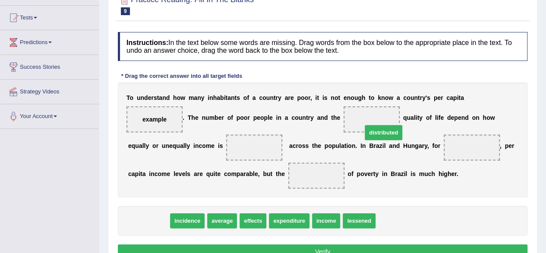
drag, startPoint x: 150, startPoint y: 215, endPoint x: 383, endPoint y: 120, distance: 251.8
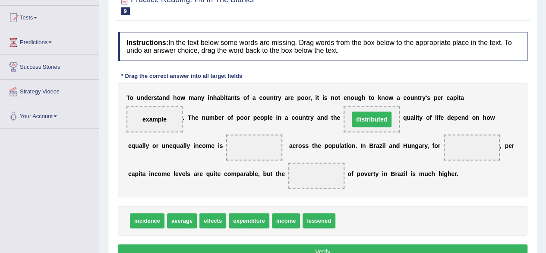
click at [382, 114] on span "distributed" at bounding box center [372, 119] width 40 height 16
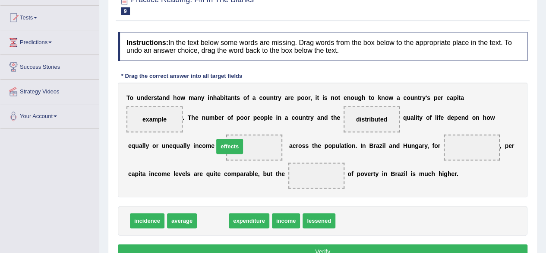
drag, startPoint x: 215, startPoint y: 218, endPoint x: 233, endPoint y: 142, distance: 77.7
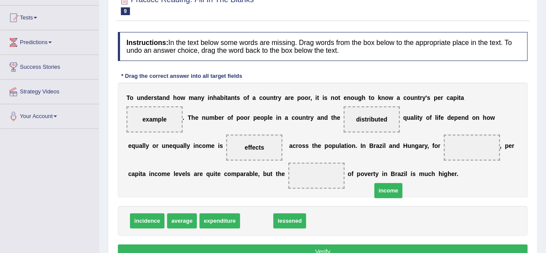
drag, startPoint x: 250, startPoint y: 216, endPoint x: 406, endPoint y: 176, distance: 161.4
click at [401, 183] on span "income" at bounding box center [388, 190] width 29 height 15
drag, startPoint x: 420, startPoint y: 163, endPoint x: 438, endPoint y: 153, distance: 21.1
click at [430, 158] on div "T o u n d e r s t a n d h o w m a n y i n h a b i t a n t s o f a c o u n t r y…" at bounding box center [323, 139] width 410 height 114
drag, startPoint x: 438, startPoint y: 153, endPoint x: 394, endPoint y: 184, distance: 53.9
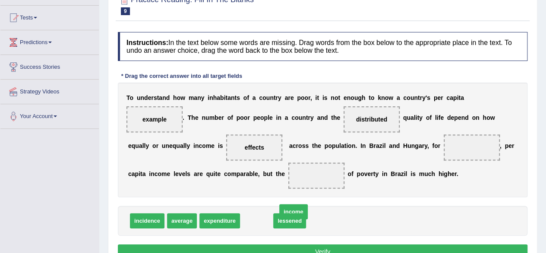
click at [444, 153] on span at bounding box center [472, 147] width 56 height 26
drag, startPoint x: 253, startPoint y: 218, endPoint x: 439, endPoint y: 143, distance: 200.5
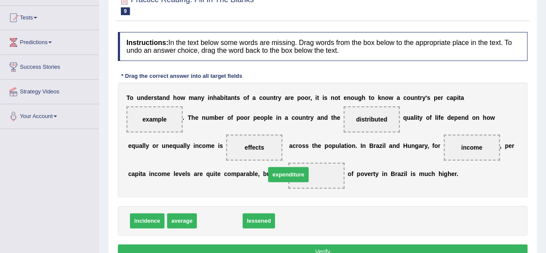
drag, startPoint x: 218, startPoint y: 218, endPoint x: 287, endPoint y: 171, distance: 83.4
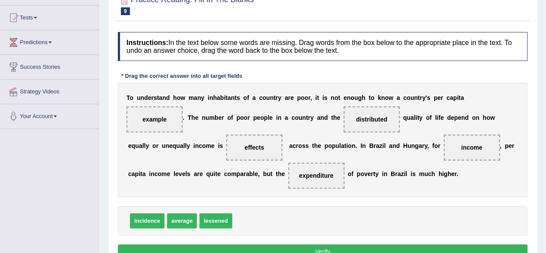
click at [325, 246] on button "Verify" at bounding box center [323, 251] width 410 height 15
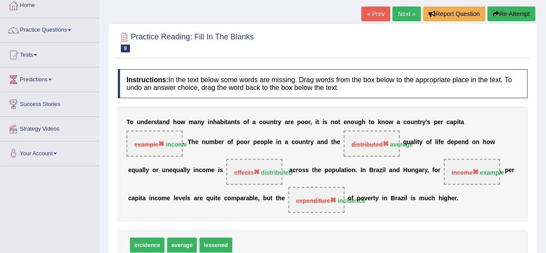
scroll to position [0, 0]
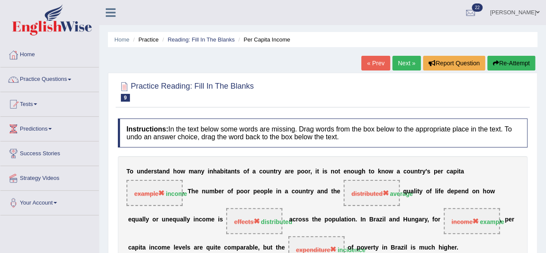
click at [406, 57] on link "Next »" at bounding box center [407, 63] width 29 height 15
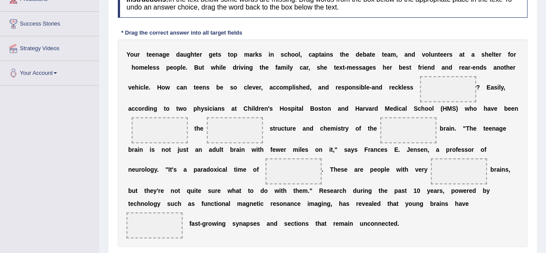
scroll to position [173, 0]
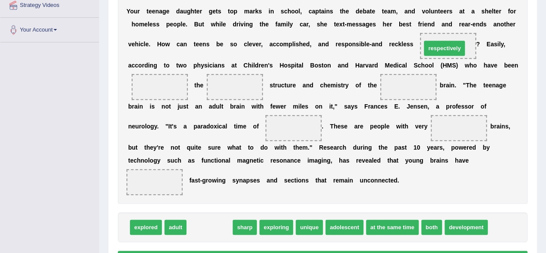
drag, startPoint x: 202, startPoint y: 221, endPoint x: 437, endPoint y: 41, distance: 295.7
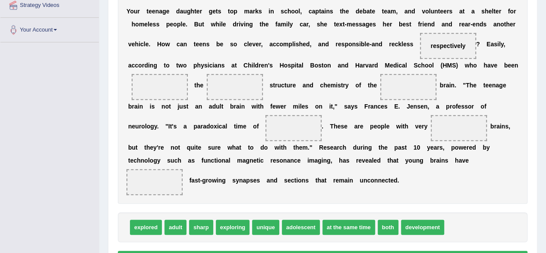
click at [390, 111] on div "Y o u r t e e n a g e d a u g h t e r g e t s t o p m a r k s i n s c h o o l ,…" at bounding box center [323, 99] width 410 height 207
drag, startPoint x: 263, startPoint y: 222, endPoint x: 146, endPoint y: 81, distance: 183.9
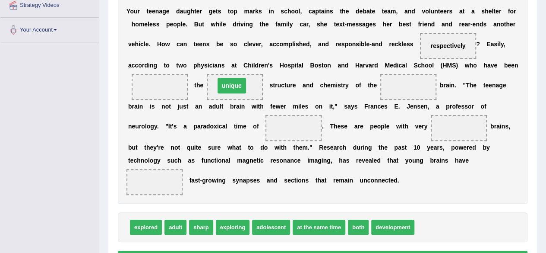
drag, startPoint x: 163, startPoint y: 85, endPoint x: 235, endPoint y: 82, distance: 71.7
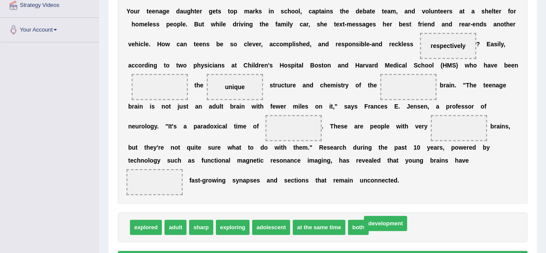
drag, startPoint x: 388, startPoint y: 222, endPoint x: 381, endPoint y: 218, distance: 8.3
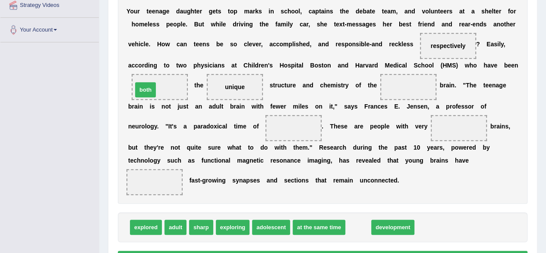
drag, startPoint x: 357, startPoint y: 225, endPoint x: 144, endPoint y: 88, distance: 253.3
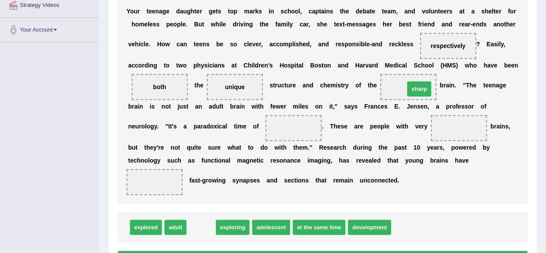
drag, startPoint x: 203, startPoint y: 221, endPoint x: 420, endPoint y: 82, distance: 257.4
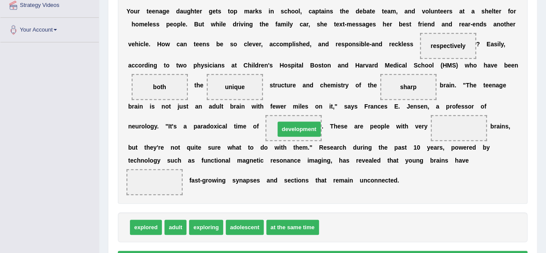
drag, startPoint x: 333, startPoint y: 222, endPoint x: 287, endPoint y: 123, distance: 108.8
click at [404, 83] on span "sharp" at bounding box center [408, 87] width 56 height 26
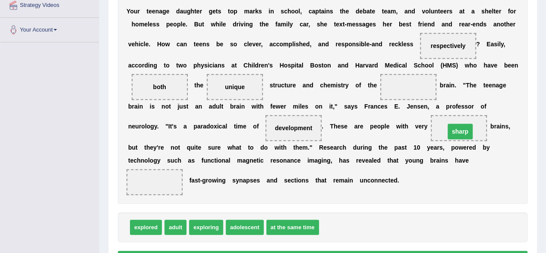
drag, startPoint x: 402, startPoint y: 82, endPoint x: 455, endPoint y: 125, distance: 67.8
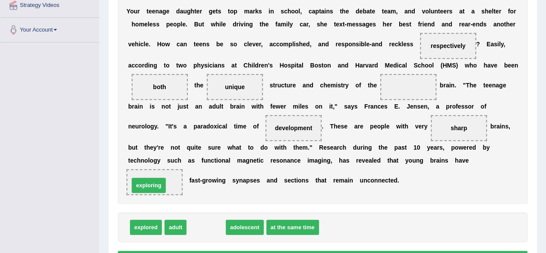
drag, startPoint x: 203, startPoint y: 222, endPoint x: 145, endPoint y: 181, distance: 70.8
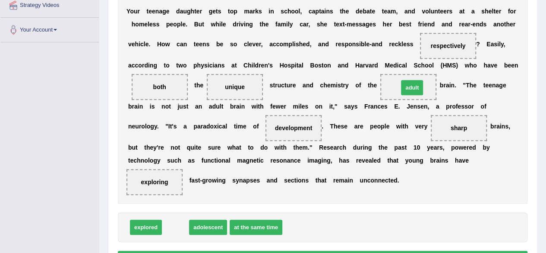
drag, startPoint x: 176, startPoint y: 227, endPoint x: 412, endPoint y: 87, distance: 274.7
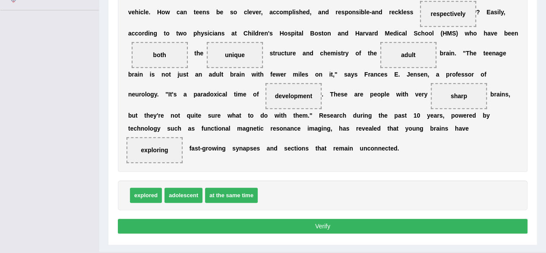
scroll to position [216, 0]
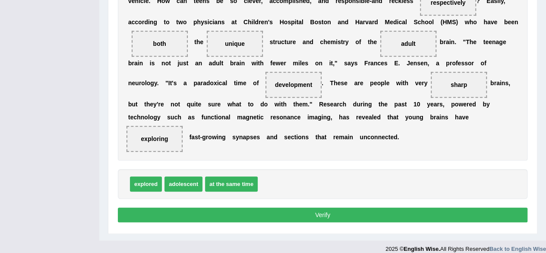
click at [321, 209] on button "Verify" at bounding box center [323, 214] width 410 height 15
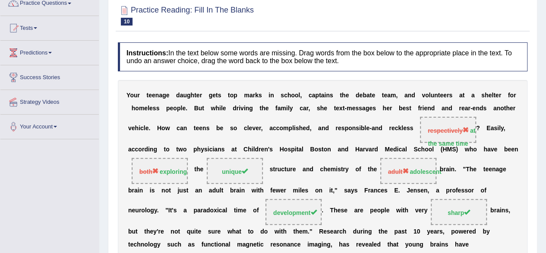
scroll to position [28, 0]
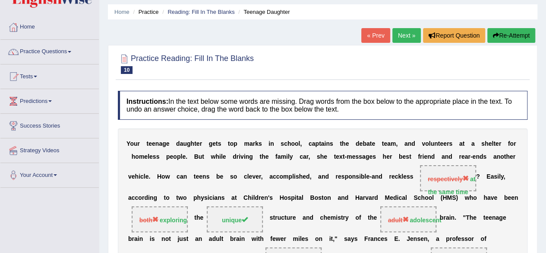
click at [405, 27] on div "Home Practice Reading: Fill In The Blanks Teenage Daughter « Prev Next » Report…" at bounding box center [322, 202] width 447 height 461
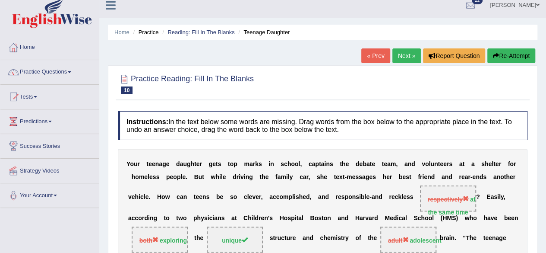
scroll to position [0, 0]
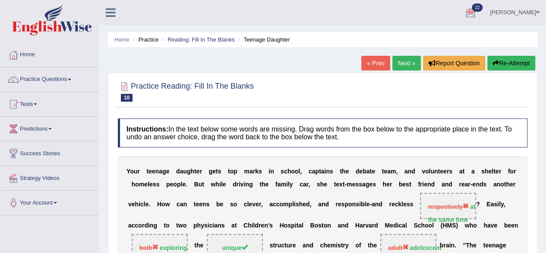
click at [401, 62] on link "Next »" at bounding box center [407, 63] width 29 height 15
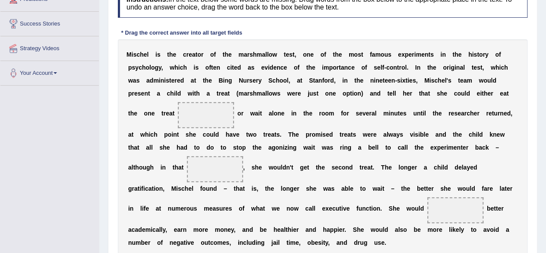
scroll to position [173, 0]
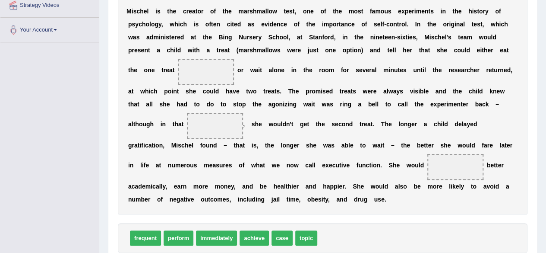
drag, startPoint x: 228, startPoint y: 191, endPoint x: 221, endPoint y: 203, distance: 14.5
click at [222, 203] on div "M i s c h e l i s t h e c r e a t o r o f t h e m a r s h m a l l o w t e s t ,…" at bounding box center [323, 105] width 410 height 218
drag, startPoint x: 203, startPoint y: 116, endPoint x: 263, endPoint y: 203, distance: 105.7
click at [263, 201] on div "M i s c h e l i s t h e c r e a t o r o f t h e m a r s h m a l l o w t e s t ,…" at bounding box center [323, 105] width 410 height 218
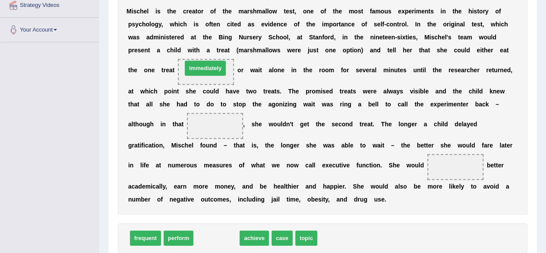
drag, startPoint x: 223, startPoint y: 233, endPoint x: 212, endPoint y: 63, distance: 170.1
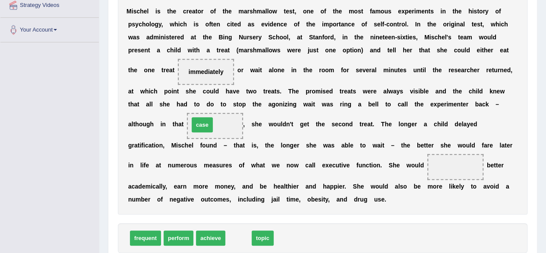
drag, startPoint x: 240, startPoint y: 234, endPoint x: 204, endPoint y: 121, distance: 118.8
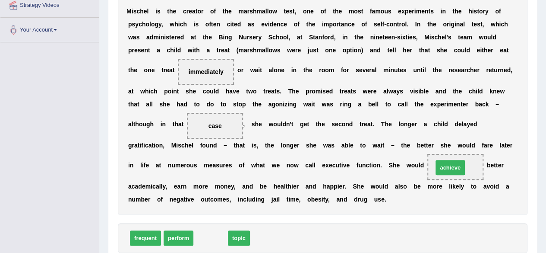
drag, startPoint x: 205, startPoint y: 232, endPoint x: 445, endPoint y: 162, distance: 249.8
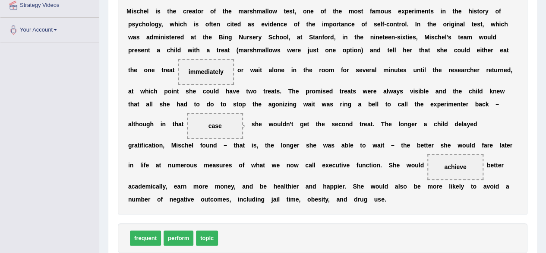
scroll to position [216, 0]
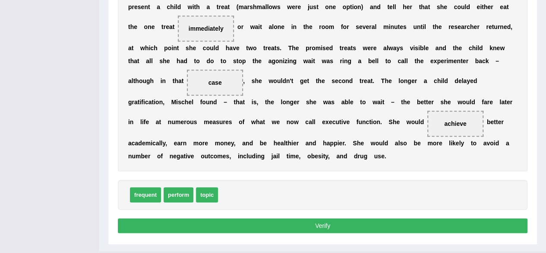
click at [320, 221] on button "Verify" at bounding box center [323, 225] width 410 height 15
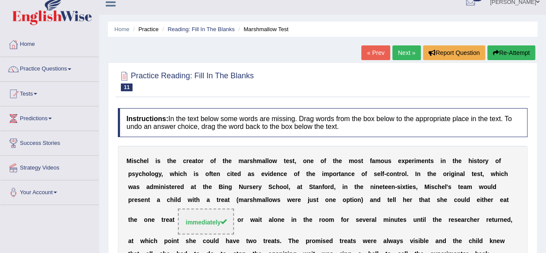
scroll to position [0, 0]
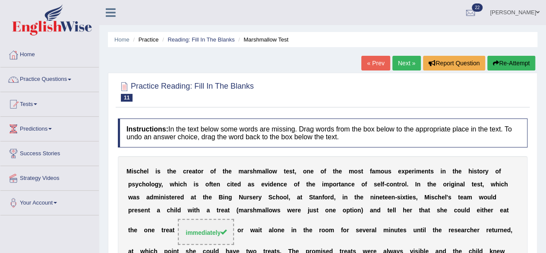
click at [402, 58] on link "Next »" at bounding box center [407, 63] width 29 height 15
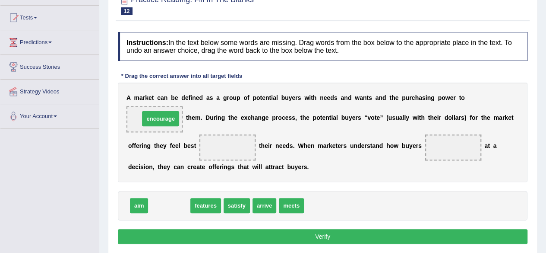
drag, startPoint x: 168, startPoint y: 203, endPoint x: 159, endPoint y: 114, distance: 88.5
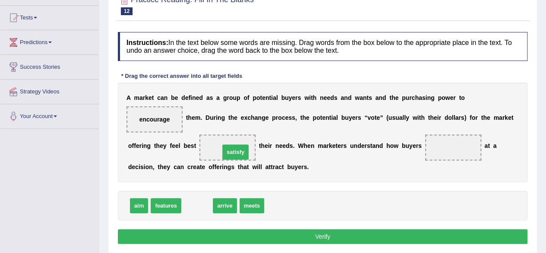
drag, startPoint x: 203, startPoint y: 199, endPoint x: 238, endPoint y: 141, distance: 68.1
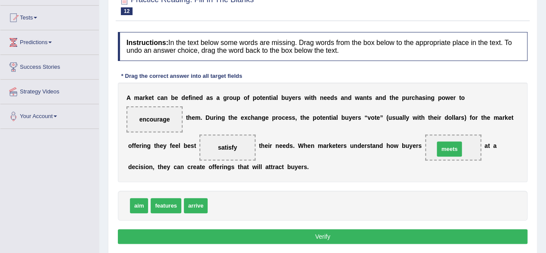
drag, startPoint x: 221, startPoint y: 202, endPoint x: 447, endPoint y: 145, distance: 233.7
drag, startPoint x: 447, startPoint y: 145, endPoint x: 228, endPoint y: 201, distance: 226.7
drag, startPoint x: 221, startPoint y: 200, endPoint x: 453, endPoint y: 144, distance: 238.9
click at [314, 232] on button "Verify" at bounding box center [323, 236] width 410 height 15
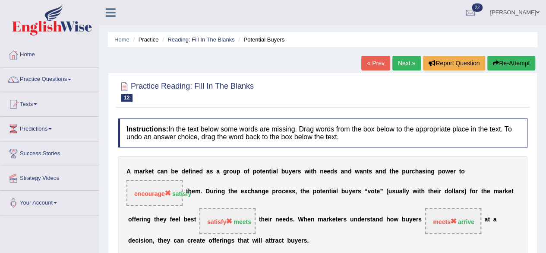
click at [408, 57] on link "Next »" at bounding box center [407, 63] width 29 height 15
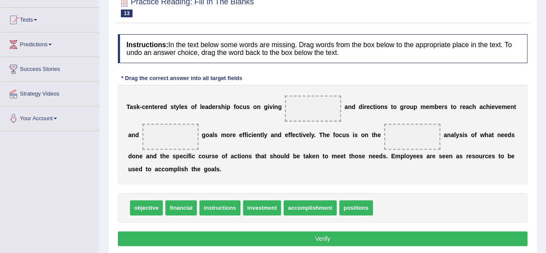
scroll to position [86, 0]
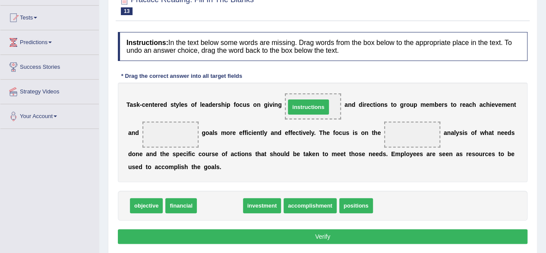
drag, startPoint x: 233, startPoint y: 202, endPoint x: 322, endPoint y: 103, distance: 132.4
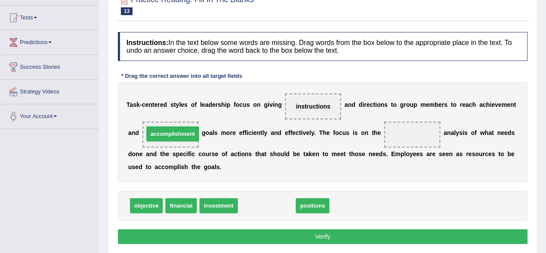
drag, startPoint x: 274, startPoint y: 204, endPoint x: 180, endPoint y: 133, distance: 118.3
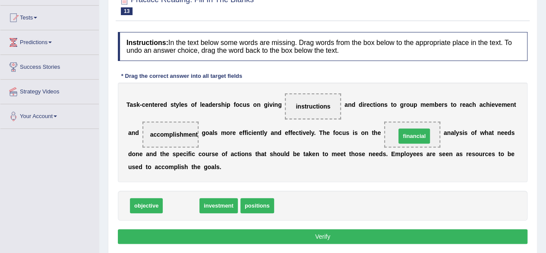
drag, startPoint x: 178, startPoint y: 201, endPoint x: 411, endPoint y: 132, distance: 243.3
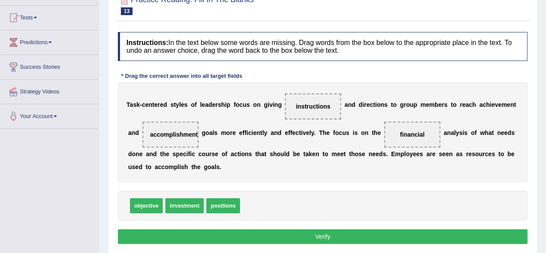
click at [316, 232] on button "Verify" at bounding box center [323, 236] width 410 height 15
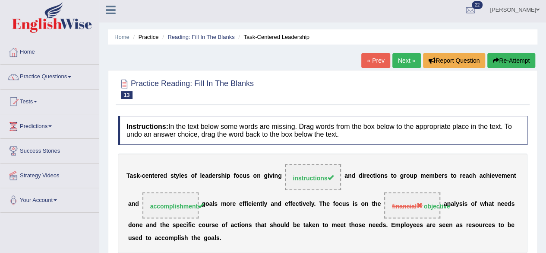
scroll to position [0, 0]
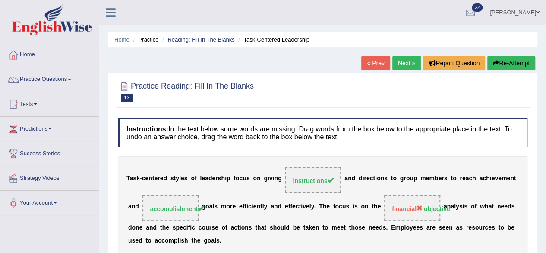
click at [405, 58] on link "Next »" at bounding box center [407, 63] width 29 height 15
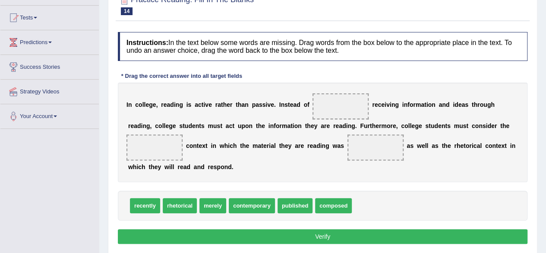
scroll to position [86, 0]
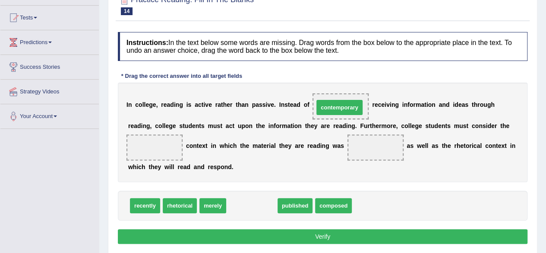
drag, startPoint x: 250, startPoint y: 202, endPoint x: 332, endPoint y: 107, distance: 126.1
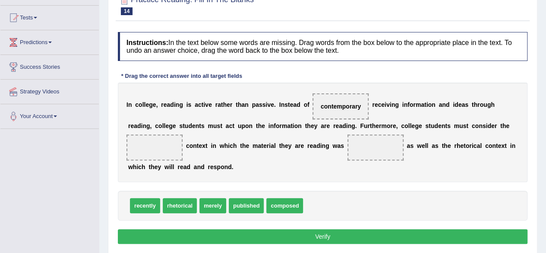
drag, startPoint x: 351, startPoint y: 97, endPoint x: 342, endPoint y: 102, distance: 9.7
click at [342, 102] on span "contemporary" at bounding box center [341, 106] width 56 height 26
drag, startPoint x: 340, startPoint y: 102, endPoint x: 320, endPoint y: 107, distance: 21.3
click at [317, 108] on span "contemporary" at bounding box center [341, 106] width 56 height 26
click at [331, 101] on span "contemporary" at bounding box center [341, 106] width 56 height 26
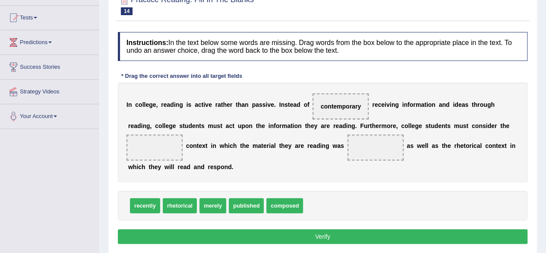
click at [337, 102] on span "contemporary" at bounding box center [341, 106] width 56 height 26
click at [337, 103] on span "contemporary" at bounding box center [341, 106] width 40 height 7
drag, startPoint x: 338, startPoint y: 105, endPoint x: 149, endPoint y: 139, distance: 191.3
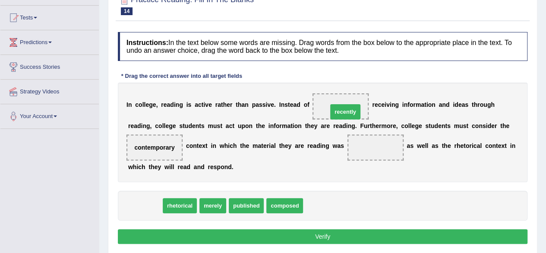
drag, startPoint x: 153, startPoint y: 199, endPoint x: 355, endPoint y: 103, distance: 223.7
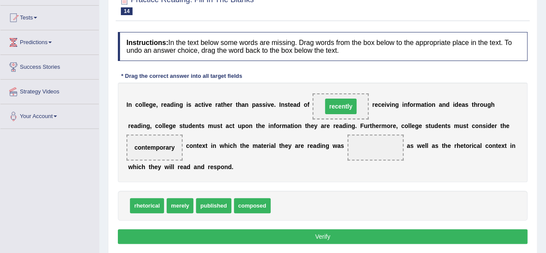
click at [355, 103] on span "recently" at bounding box center [341, 106] width 32 height 16
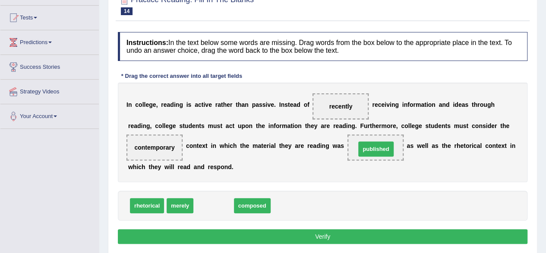
drag, startPoint x: 221, startPoint y: 203, endPoint x: 381, endPoint y: 146, distance: 170.5
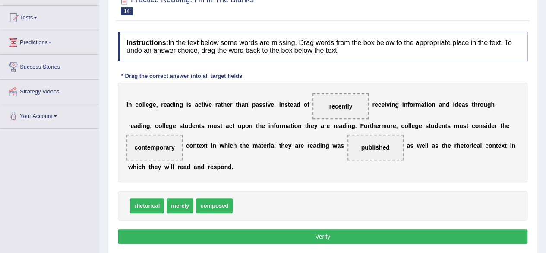
click at [318, 231] on button "Verify" at bounding box center [323, 236] width 410 height 15
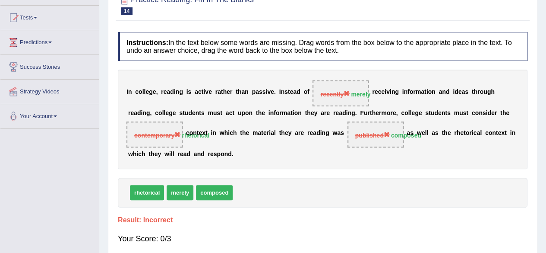
drag, startPoint x: 149, startPoint y: 189, endPoint x: 167, endPoint y: 130, distance: 61.2
click at [167, 130] on div "Instructions: In the text below some words are missing. Drag words from the box…" at bounding box center [323, 142] width 414 height 228
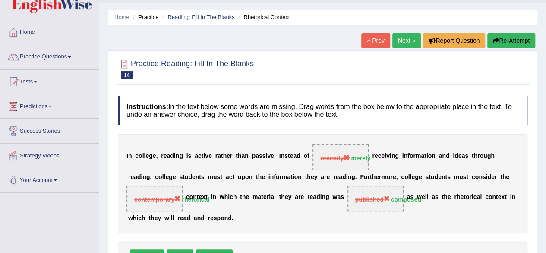
scroll to position [0, 0]
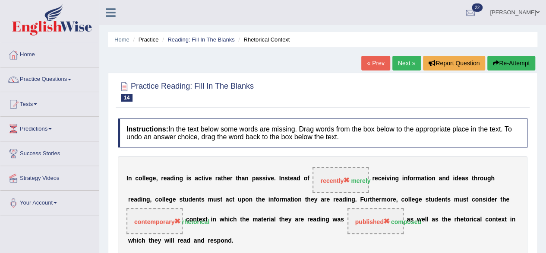
click at [409, 57] on link "Next »" at bounding box center [407, 63] width 29 height 15
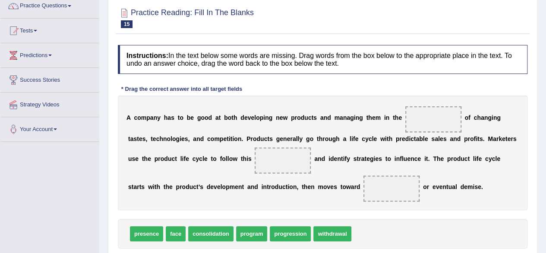
scroll to position [86, 0]
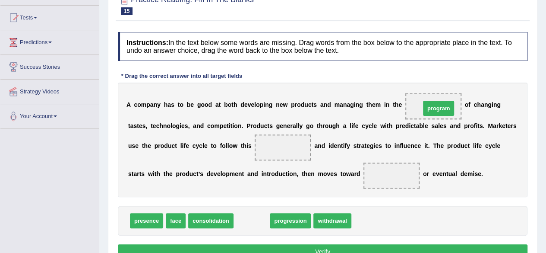
drag, startPoint x: 247, startPoint y: 219, endPoint x: 435, endPoint y: 106, distance: 219.3
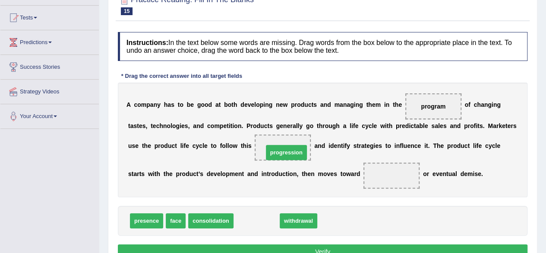
drag, startPoint x: 247, startPoint y: 217, endPoint x: 277, endPoint y: 149, distance: 74.4
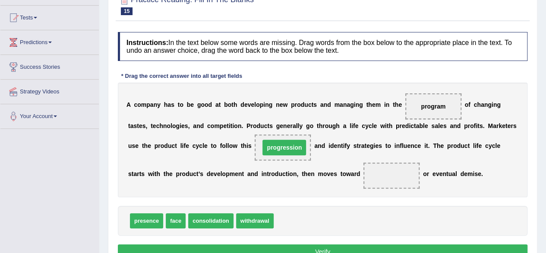
click at [277, 149] on span "progression" at bounding box center [285, 147] width 44 height 16
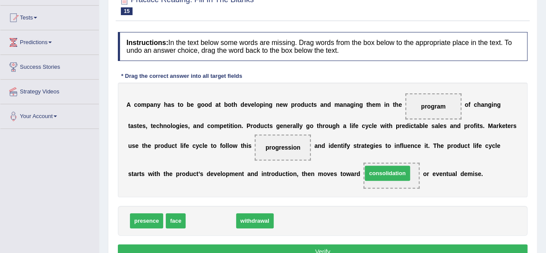
drag, startPoint x: 206, startPoint y: 217, endPoint x: 386, endPoint y: 168, distance: 187.1
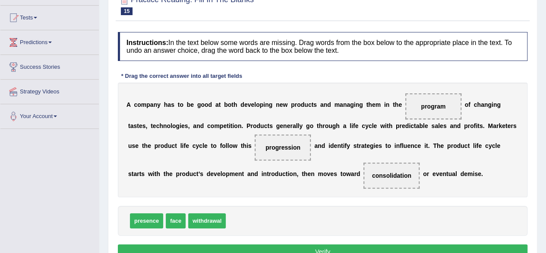
click at [317, 242] on div "Instructions: In the text below some words are missing. Drag words from the box…" at bounding box center [323, 147] width 414 height 238
click at [313, 246] on button "Verify" at bounding box center [323, 251] width 410 height 15
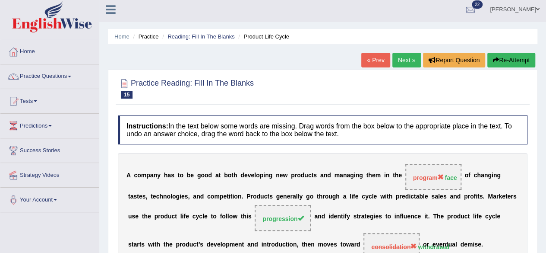
scroll to position [0, 0]
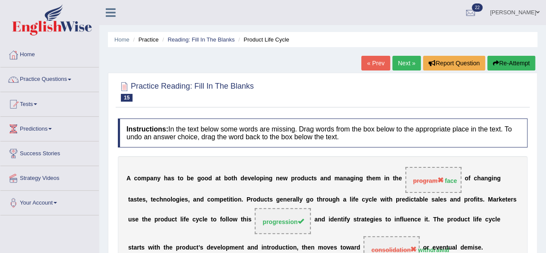
click at [407, 57] on link "Next »" at bounding box center [407, 63] width 29 height 15
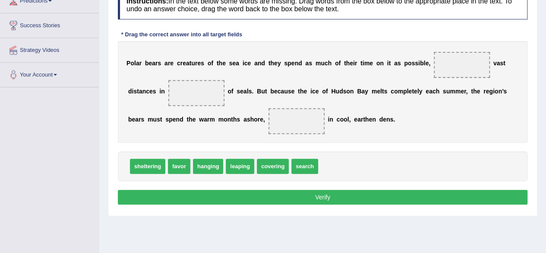
scroll to position [130, 0]
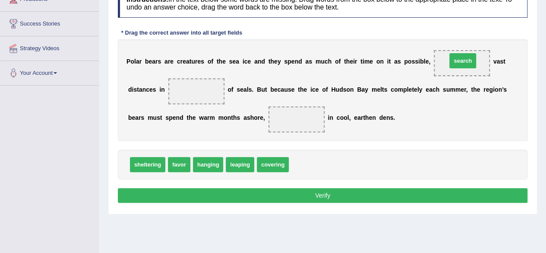
drag, startPoint x: 299, startPoint y: 159, endPoint x: 457, endPoint y: 56, distance: 189.0
drag, startPoint x: 468, startPoint y: 61, endPoint x: 209, endPoint y: 92, distance: 260.5
drag, startPoint x: 234, startPoint y: 159, endPoint x: 456, endPoint y: 59, distance: 243.5
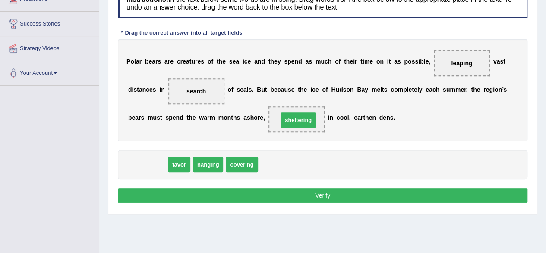
drag, startPoint x: 147, startPoint y: 157, endPoint x: 298, endPoint y: 112, distance: 157.1
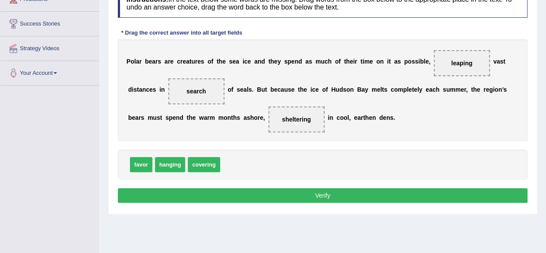
click at [319, 188] on button "Verify" at bounding box center [323, 195] width 410 height 15
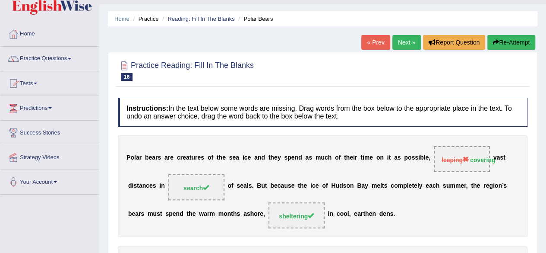
scroll to position [0, 0]
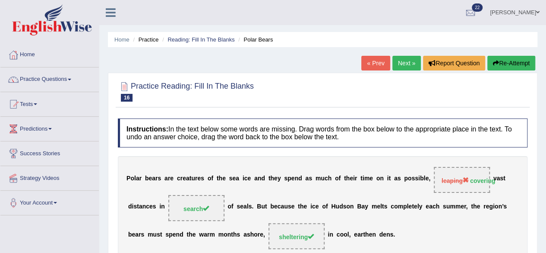
click at [402, 59] on link "Next »" at bounding box center [407, 63] width 29 height 15
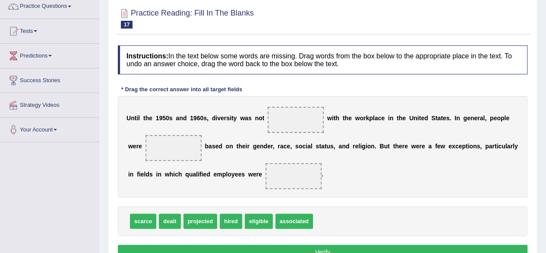
scroll to position [86, 0]
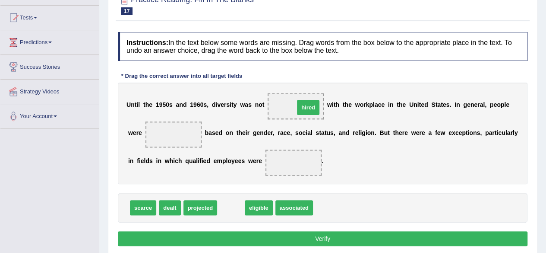
drag, startPoint x: 227, startPoint y: 205, endPoint x: 300, endPoint y: 104, distance: 124.9
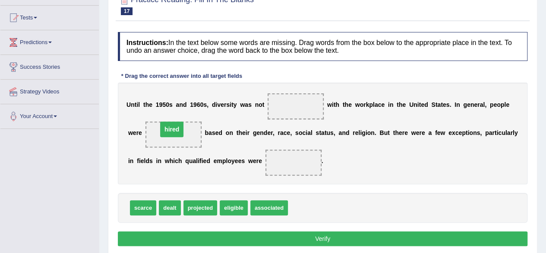
drag, startPoint x: 290, startPoint y: 103, endPoint x: 166, endPoint y: 127, distance: 126.4
click at [166, 129] on span "hired" at bounding box center [173, 135] width 23 height 16
drag, startPoint x: 166, startPoint y: 204, endPoint x: 300, endPoint y: 161, distance: 140.8
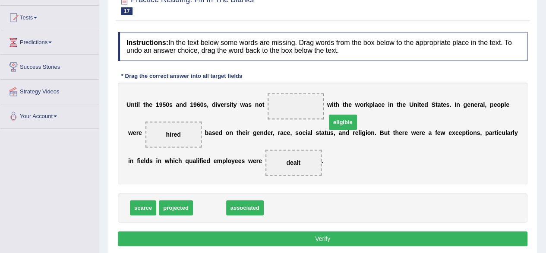
drag, startPoint x: 204, startPoint y: 206, endPoint x: 325, endPoint y: 118, distance: 149.6
click at [335, 120] on span "eligible" at bounding box center [343, 121] width 28 height 15
drag, startPoint x: 218, startPoint y: 193, endPoint x: 285, endPoint y: 106, distance: 109.9
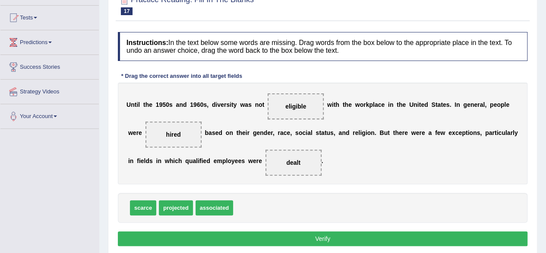
click at [317, 232] on button "Verify" at bounding box center [323, 238] width 410 height 15
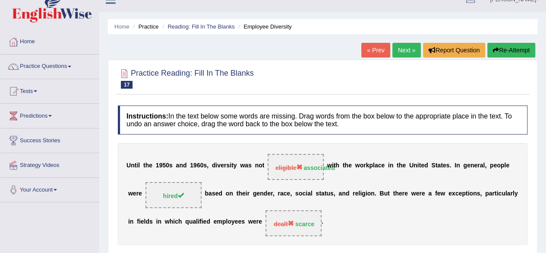
scroll to position [0, 0]
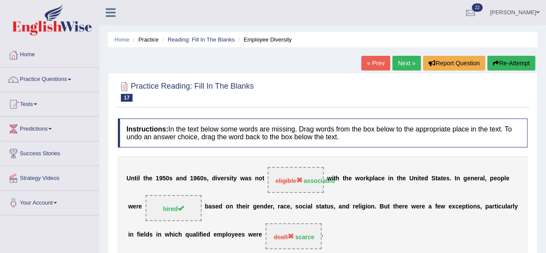
click at [402, 59] on link "Next »" at bounding box center [407, 63] width 29 height 15
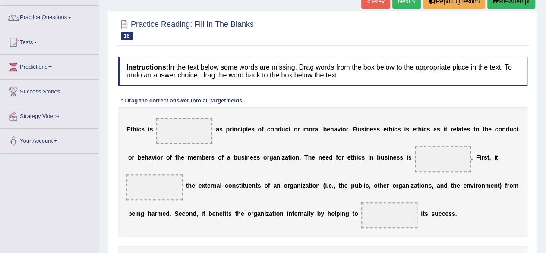
scroll to position [86, 0]
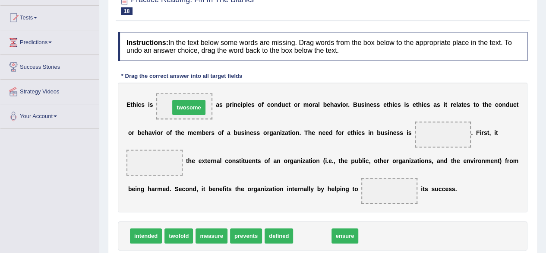
drag, startPoint x: 306, startPoint y: 232, endPoint x: 182, endPoint y: 104, distance: 178.0
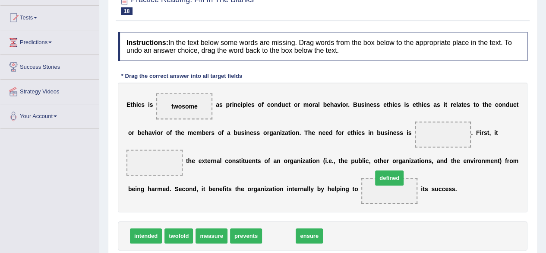
drag, startPoint x: 276, startPoint y: 231, endPoint x: 479, endPoint y: 128, distance: 227.5
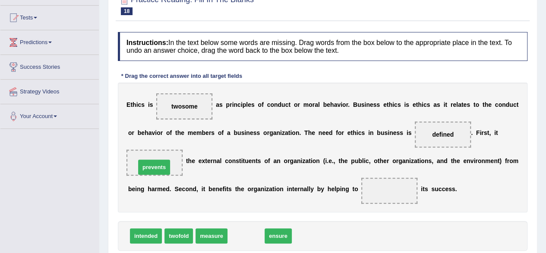
drag, startPoint x: 246, startPoint y: 231, endPoint x: 153, endPoint y: 161, distance: 116.9
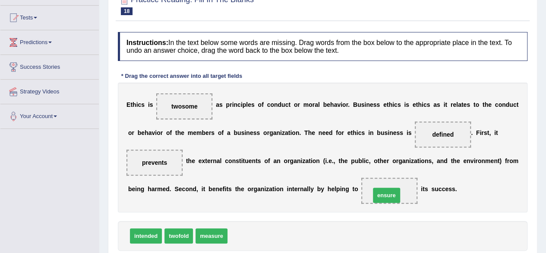
drag, startPoint x: 243, startPoint y: 232, endPoint x: 387, endPoint y: 189, distance: 150.4
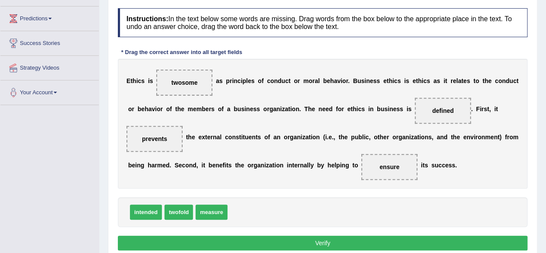
scroll to position [130, 0]
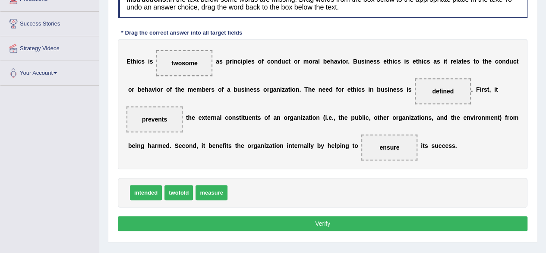
click at [321, 220] on button "Verify" at bounding box center [323, 223] width 410 height 15
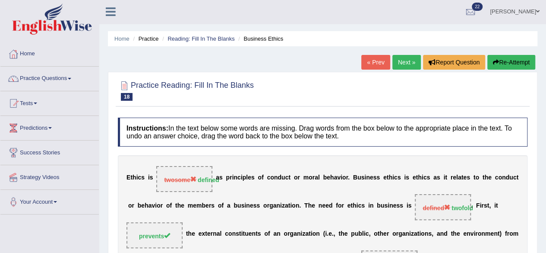
scroll to position [0, 0]
